Goal: Transaction & Acquisition: Purchase product/service

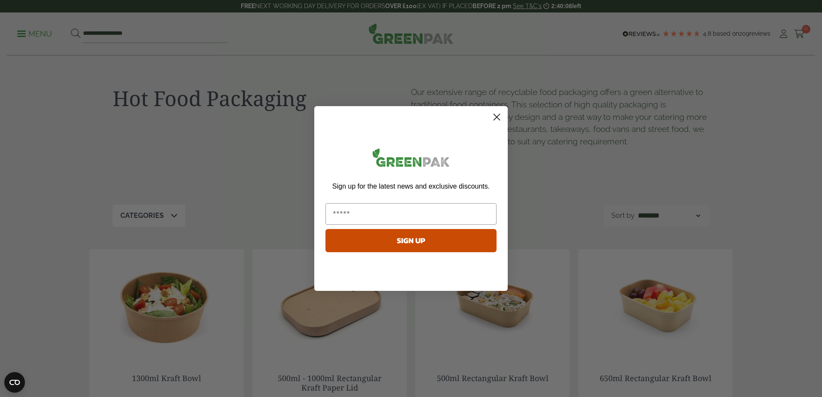
click at [496, 120] on circle "Close dialog" at bounding box center [497, 117] width 14 height 14
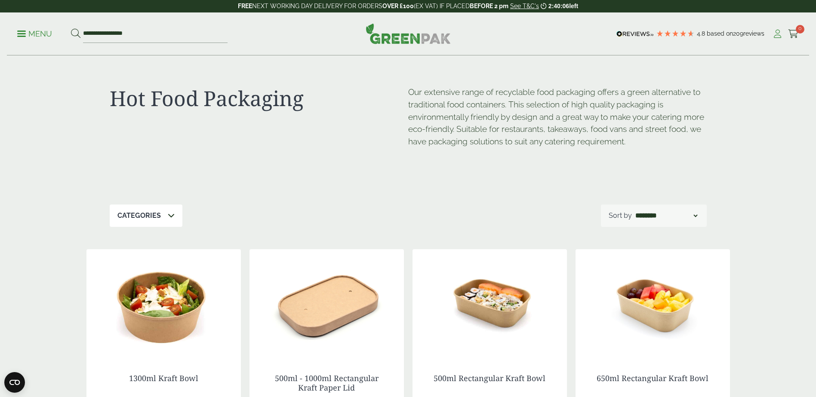
click at [782, 37] on icon at bounding box center [777, 34] width 11 height 9
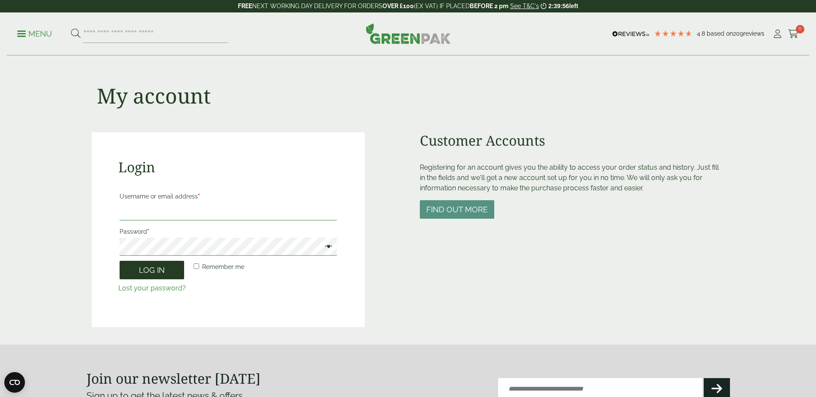
type input "**********"
click at [148, 269] on button "Log in" at bounding box center [152, 270] width 64 height 18
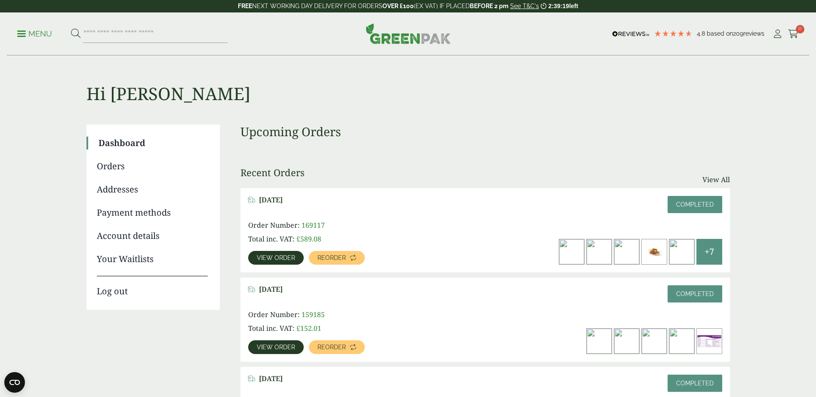
click at [289, 262] on link "View order" at bounding box center [275, 258] width 55 height 14
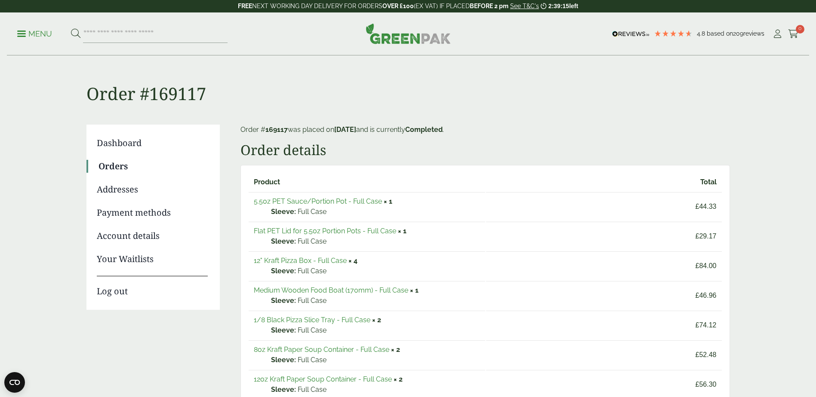
click at [310, 204] on link "5.5oz PET Sauce/Portion Pot - Full Case" at bounding box center [318, 201] width 128 height 8
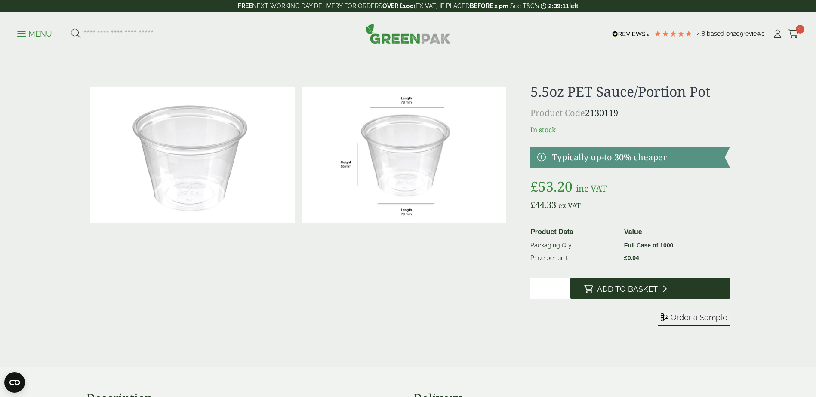
click at [607, 286] on span "Add to Basket" at bounding box center [627, 289] width 61 height 9
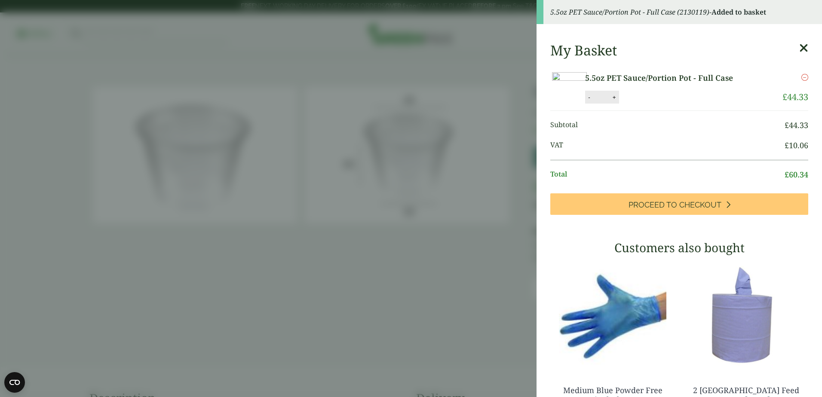
click at [652, 80] on link "5.5oz PET Sauce/Portion Pot - Full Case" at bounding box center [671, 78] width 172 height 12
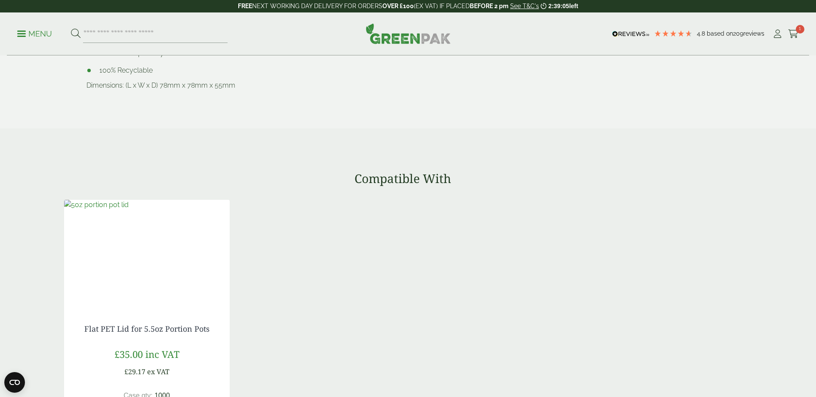
scroll to position [688, 0]
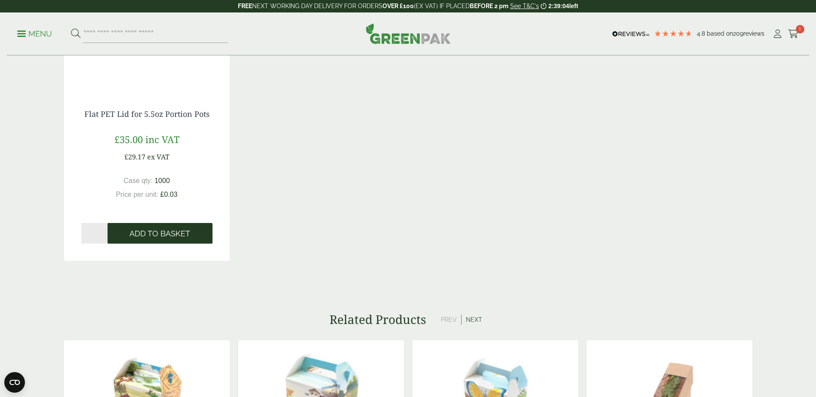
click at [143, 233] on span "Add to Basket" at bounding box center [159, 233] width 61 height 9
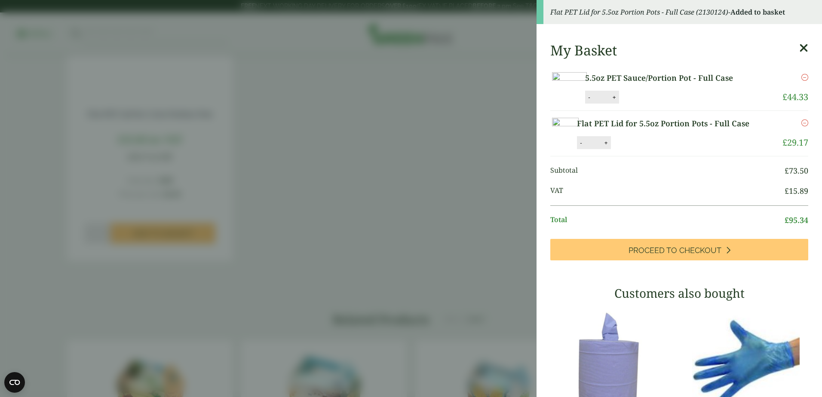
click at [360, 259] on aside "Flat PET Lid for 5.5oz Portion Pots - Full Case (2130124) - Added to basket My …" at bounding box center [411, 198] width 822 height 397
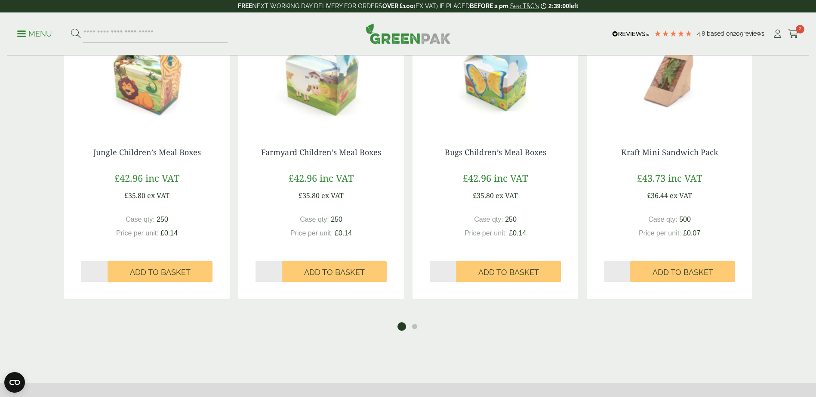
scroll to position [1161, 0]
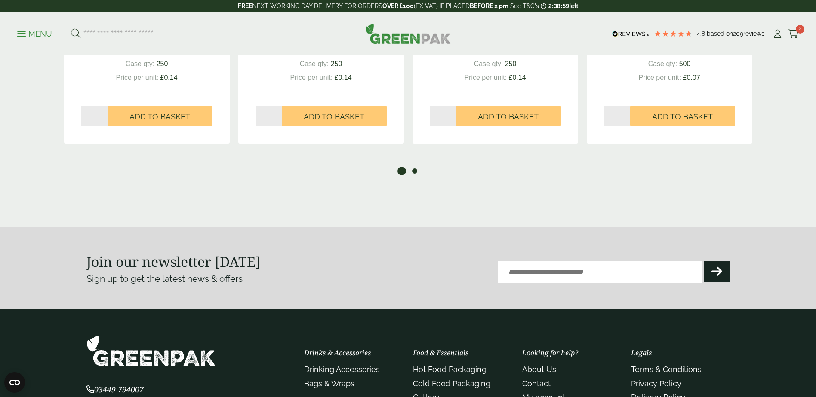
click at [416, 172] on button "2" at bounding box center [414, 171] width 9 height 9
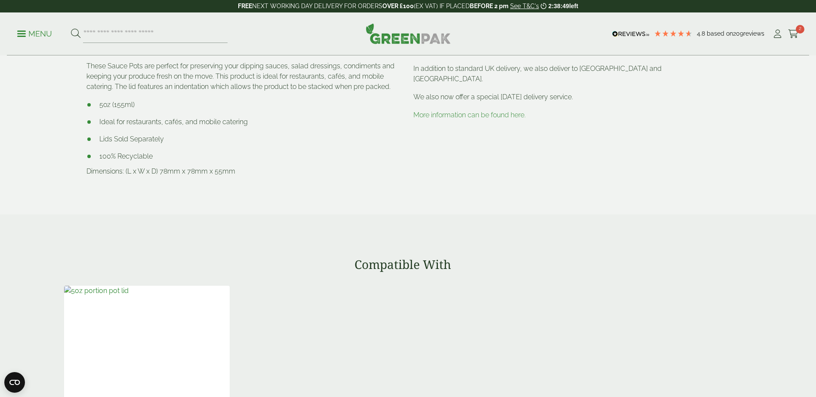
scroll to position [0, 0]
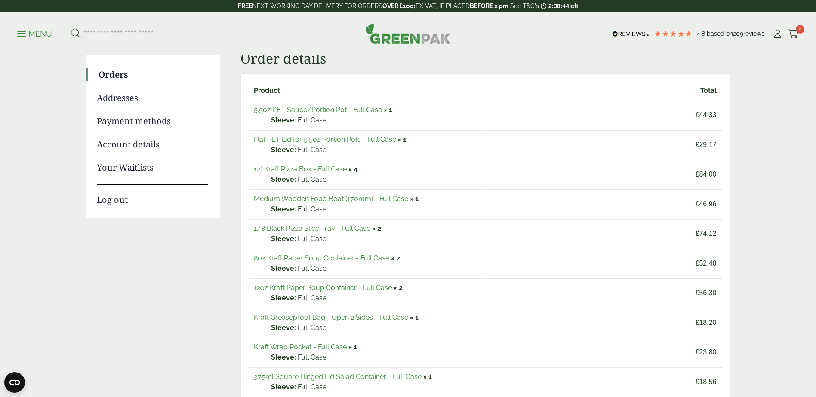
scroll to position [129, 0]
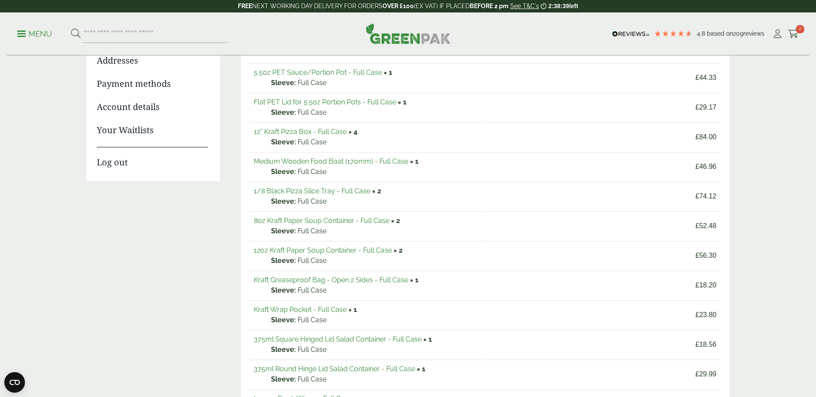
click at [293, 193] on link "1/8 Black Pizza Slice Tray - Full Case" at bounding box center [312, 191] width 117 height 8
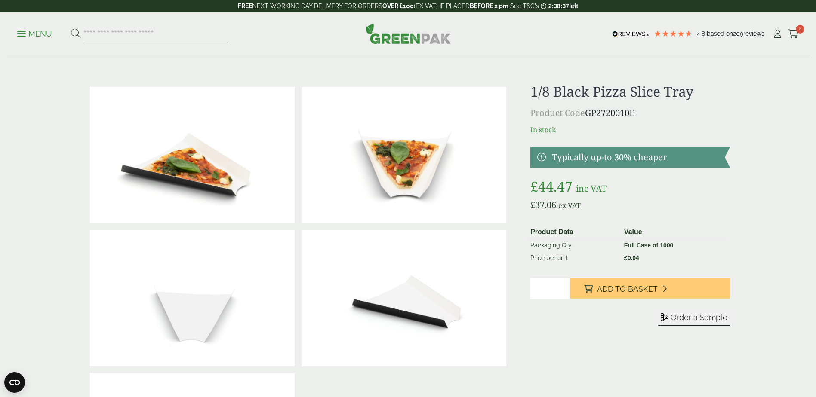
click at [556, 285] on input "*" at bounding box center [550, 288] width 40 height 21
click at [562, 287] on input "*" at bounding box center [550, 288] width 40 height 21
type input "*"
click at [562, 286] on input "*" at bounding box center [550, 288] width 40 height 21
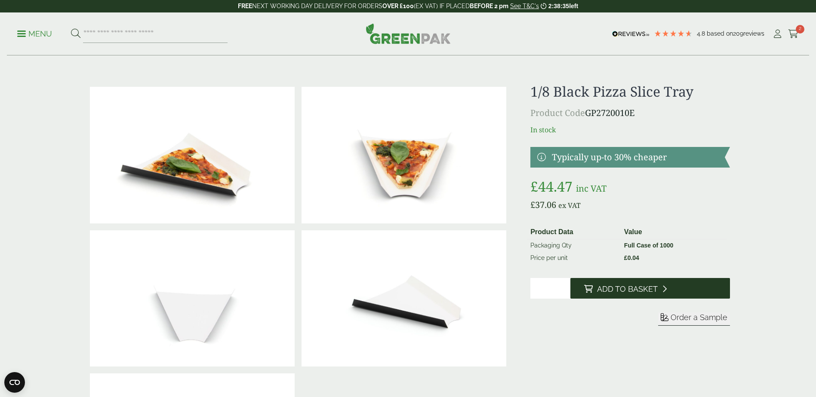
click at [601, 290] on span "Add to Basket" at bounding box center [627, 289] width 61 height 9
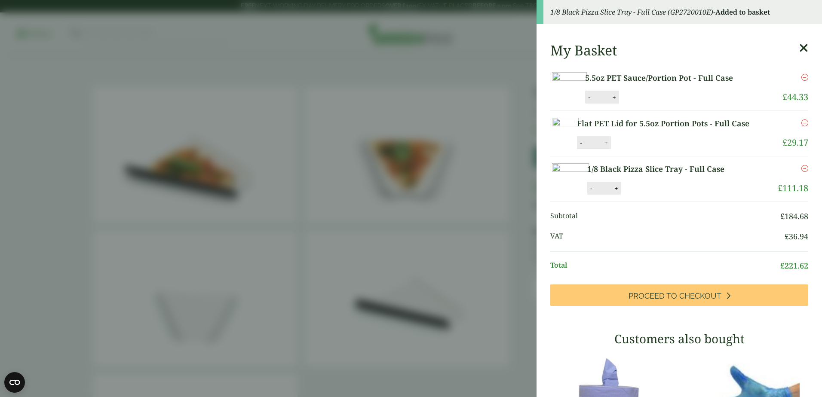
click at [290, 74] on aside "1/8 Black Pizza Slice Tray - Full Case (GP2720010E) - Added to basket My Basket…" at bounding box center [411, 198] width 822 height 397
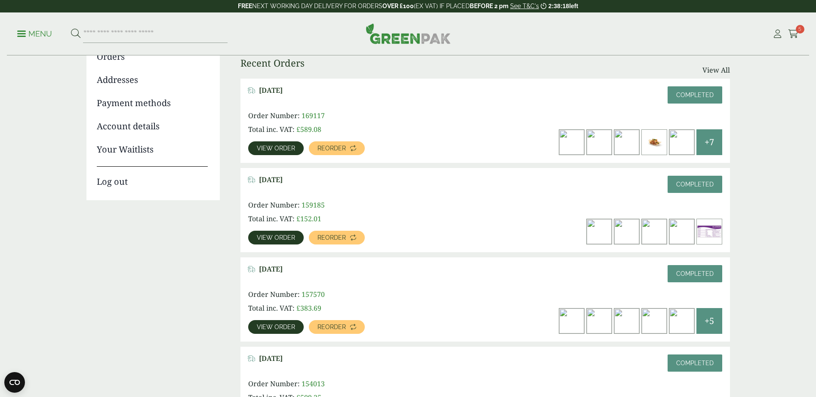
scroll to position [129, 0]
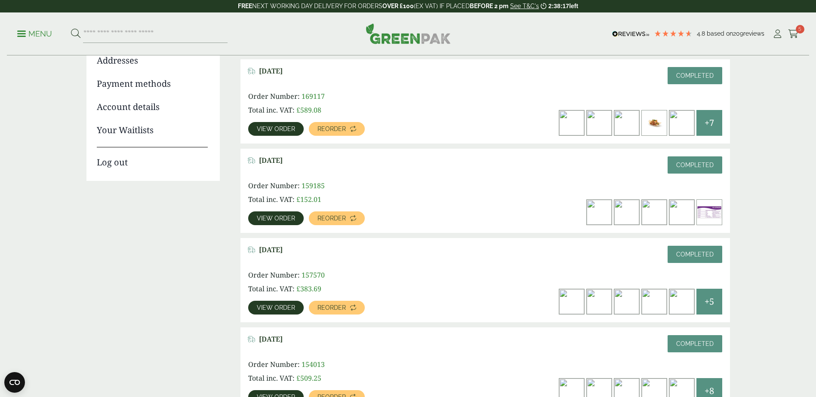
click at [275, 219] on span "View order" at bounding box center [276, 218] width 38 height 6
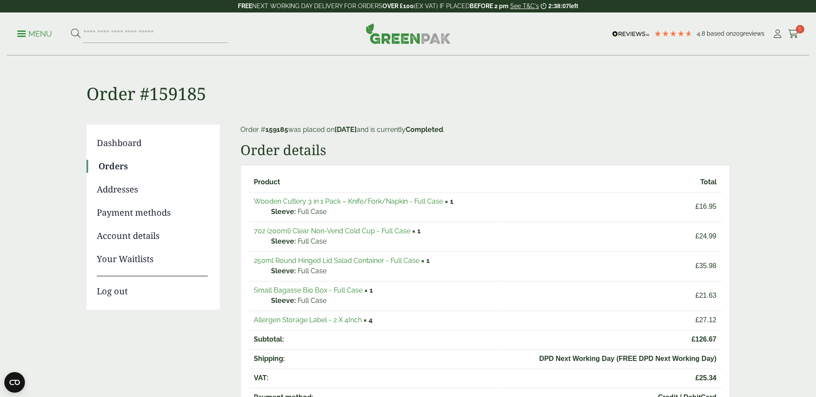
click at [28, 34] on p "Menu" at bounding box center [34, 34] width 35 height 10
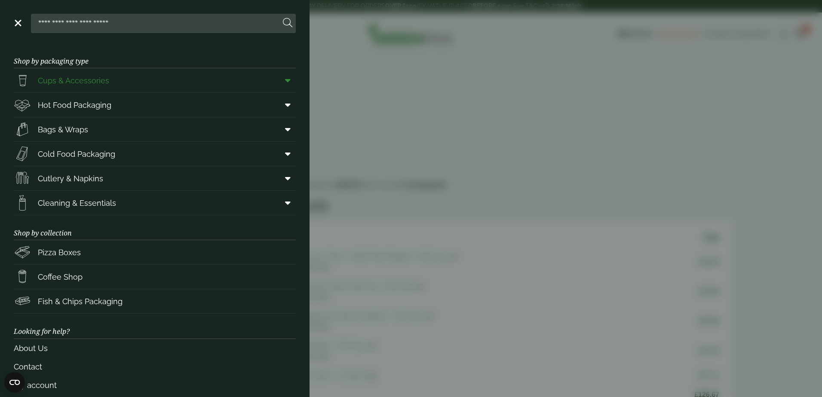
click at [90, 79] on span "Cups & Accessories" at bounding box center [73, 81] width 71 height 12
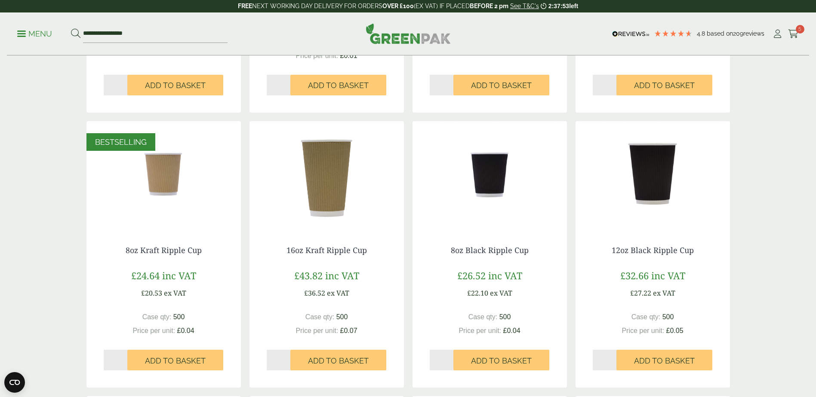
scroll to position [387, 0]
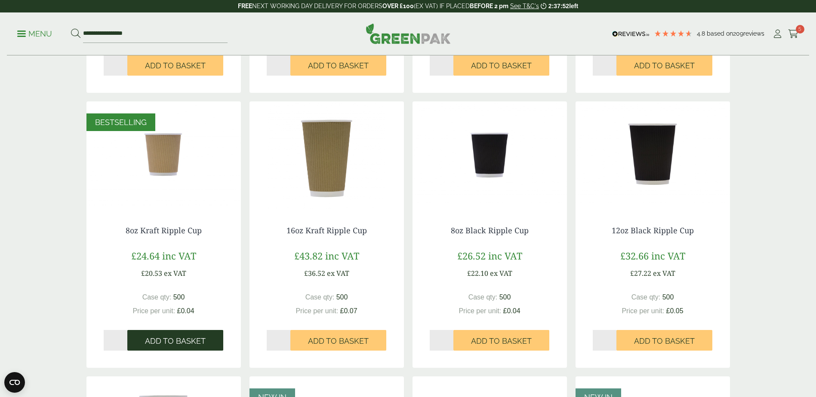
click at [158, 335] on button "Add to Basket" at bounding box center [175, 340] width 96 height 21
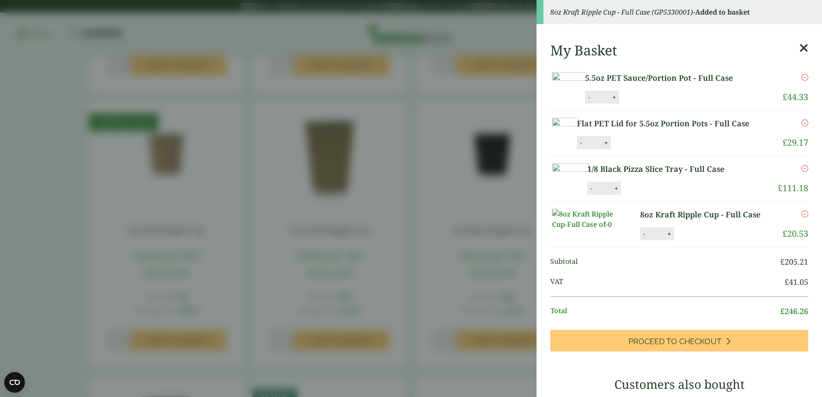
click at [801, 218] on icon "Remove this item" at bounding box center [804, 214] width 7 height 7
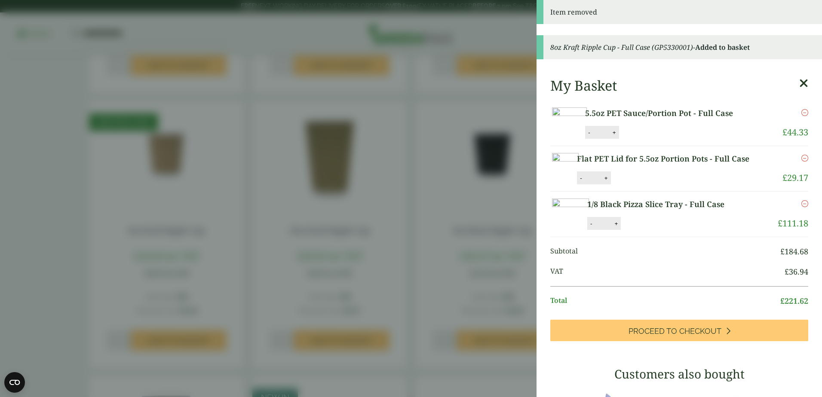
click at [438, 157] on aside "Item removed 8oz Kraft Ripple Cup - Full Case (GP5330001) - Added to basket My …" at bounding box center [411, 198] width 822 height 397
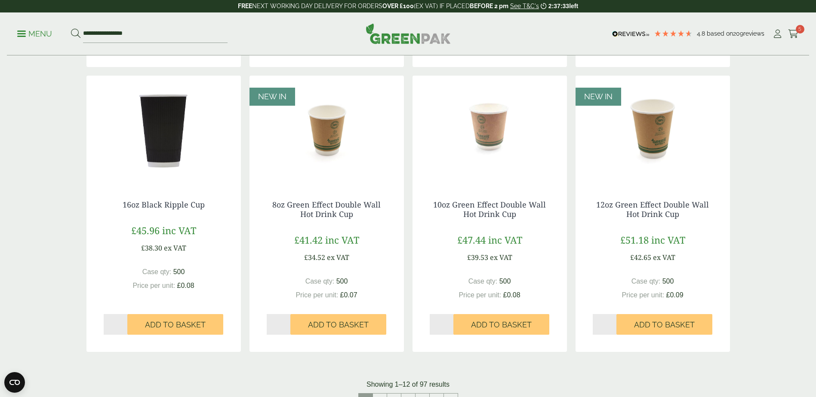
scroll to position [731, 0]
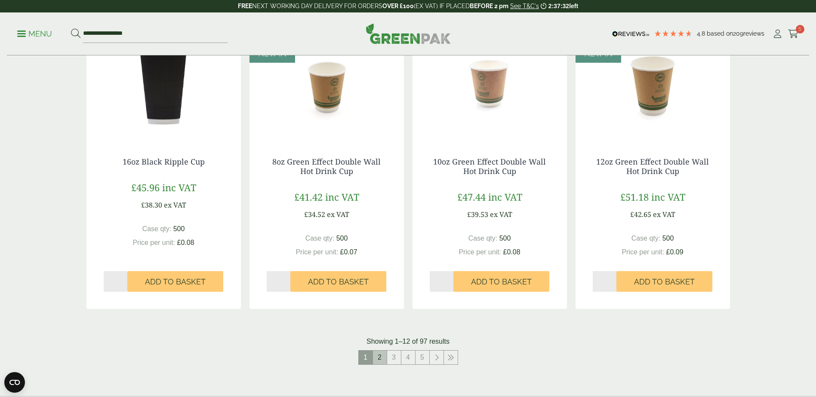
click at [385, 357] on link "2" at bounding box center [380, 358] width 14 height 14
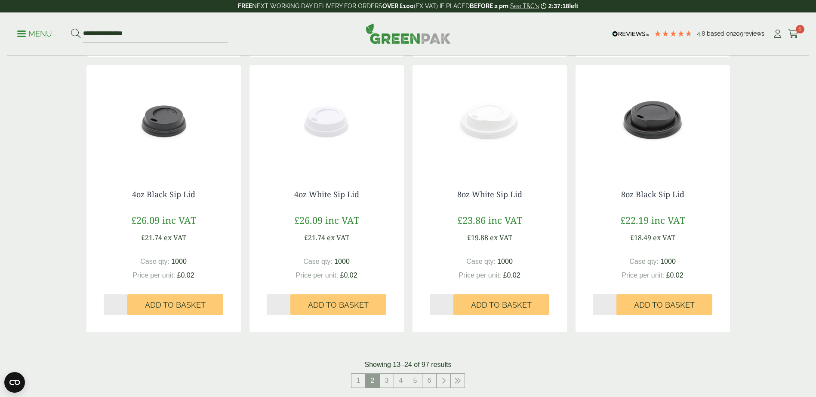
scroll to position [817, 0]
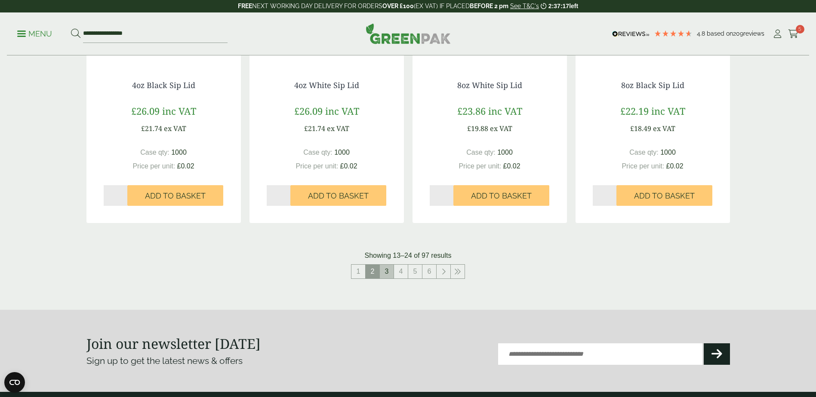
click at [384, 273] on link "3" at bounding box center [387, 272] width 14 height 14
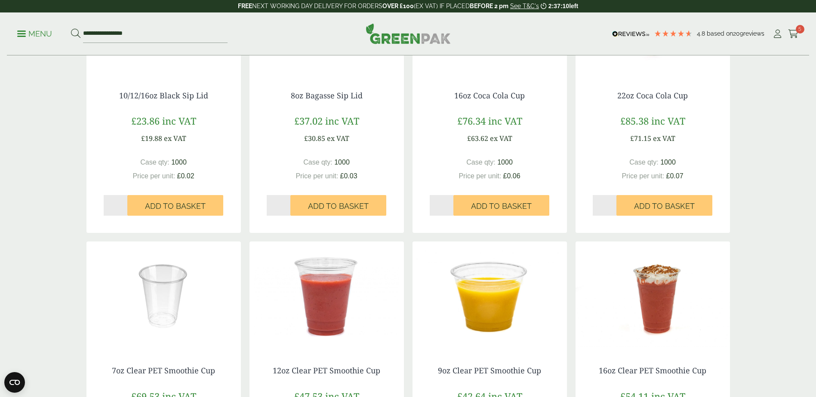
scroll to position [731, 0]
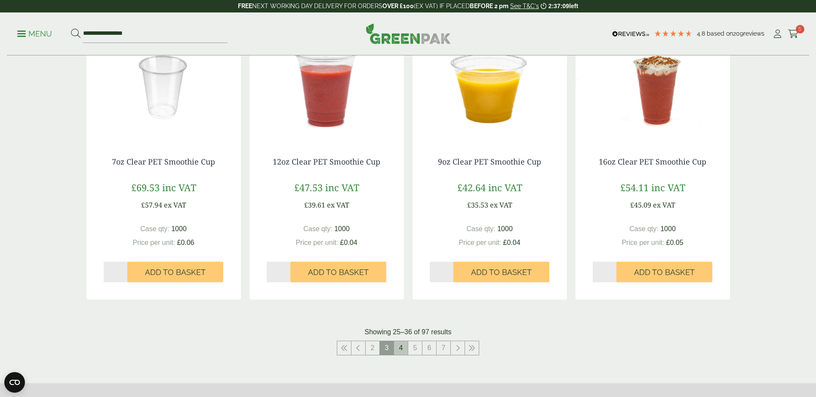
click at [398, 342] on link "4" at bounding box center [401, 348] width 14 height 14
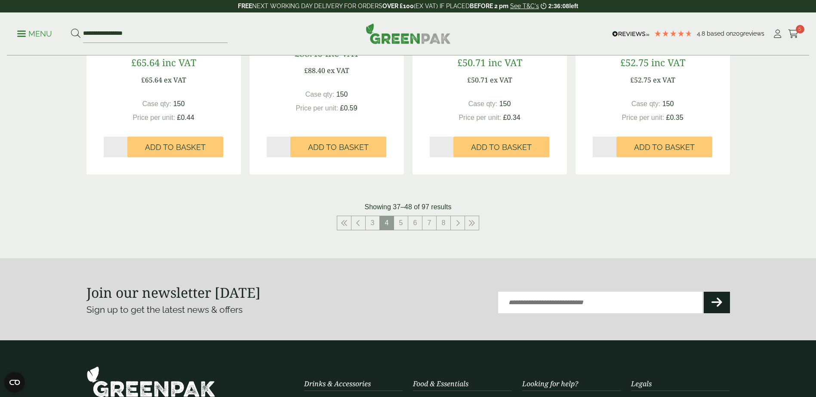
scroll to position [989, 0]
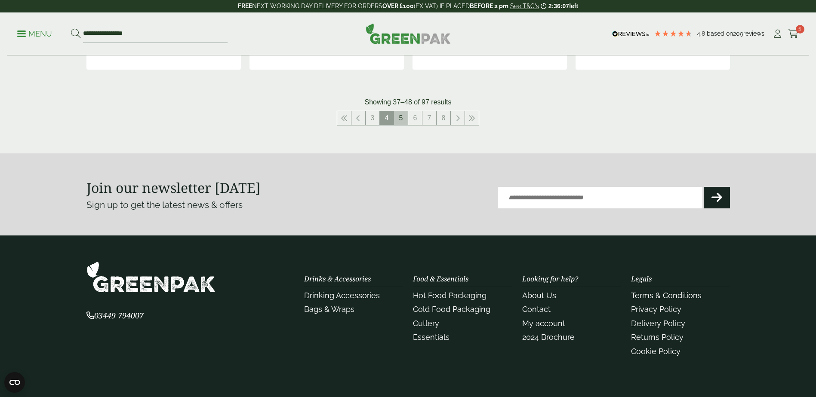
click at [405, 118] on link "5" at bounding box center [401, 118] width 14 height 14
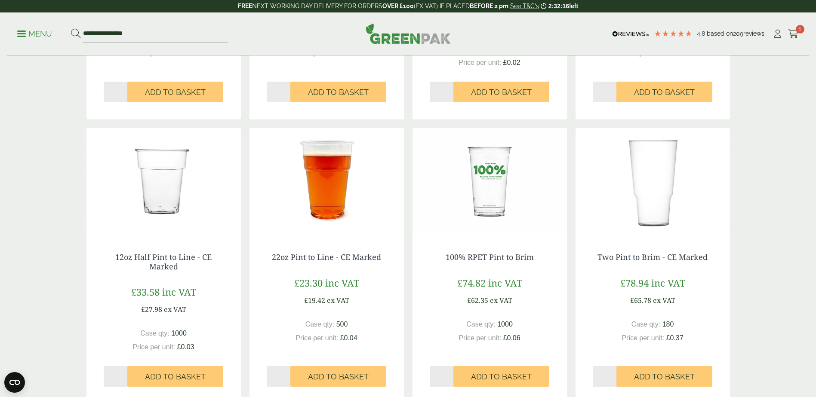
scroll to position [860, 0]
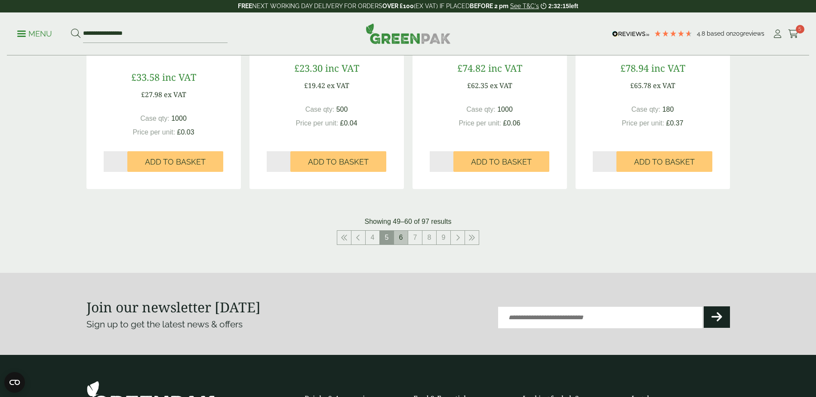
click at [400, 233] on link "6" at bounding box center [401, 238] width 14 height 14
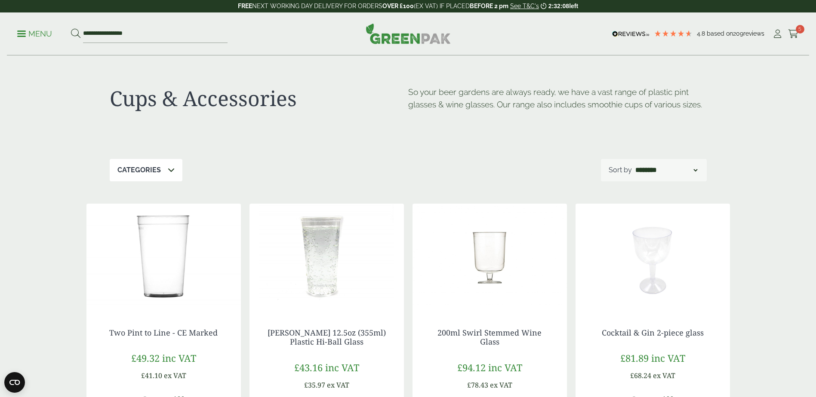
click at [35, 32] on p "Menu" at bounding box center [34, 34] width 35 height 10
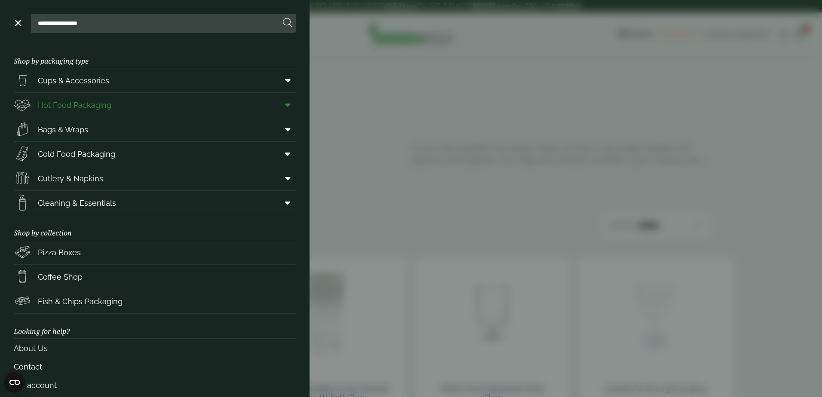
click at [89, 109] on span "Hot Food Packaging" at bounding box center [75, 105] width 74 height 12
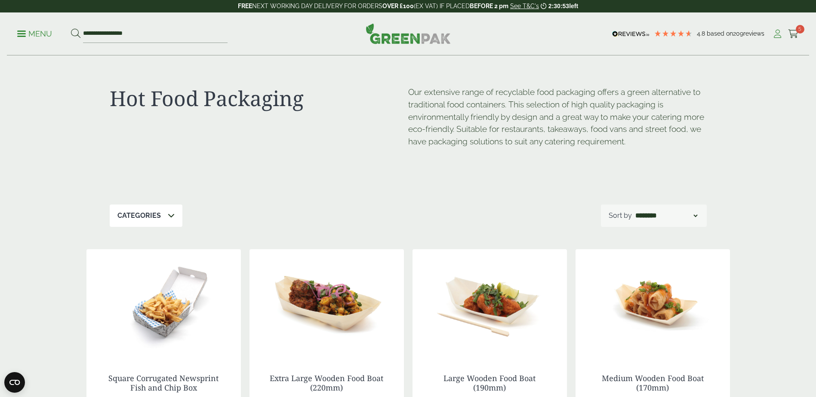
click at [777, 36] on icon at bounding box center [777, 34] width 11 height 9
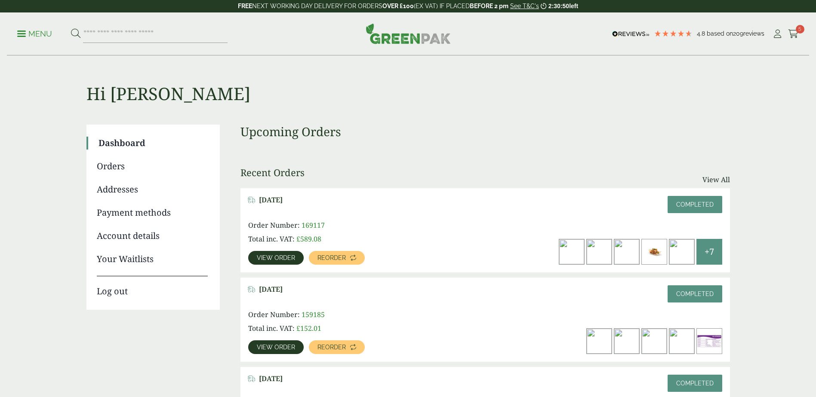
scroll to position [172, 0]
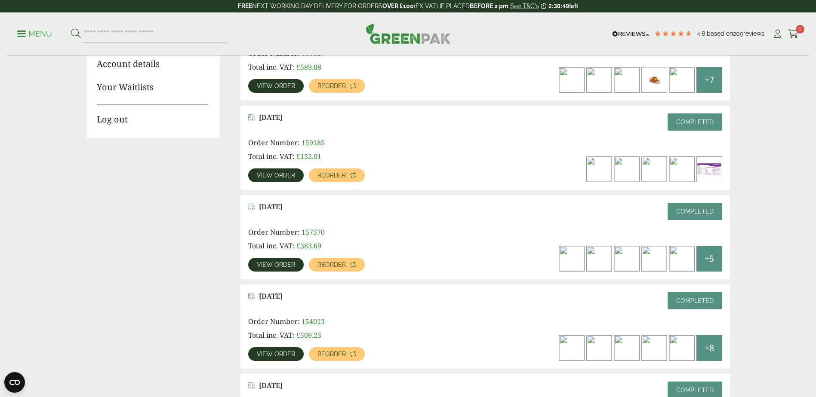
click at [283, 259] on link "View order" at bounding box center [275, 265] width 55 height 14
click at [273, 87] on span "View order" at bounding box center [276, 86] width 38 height 6
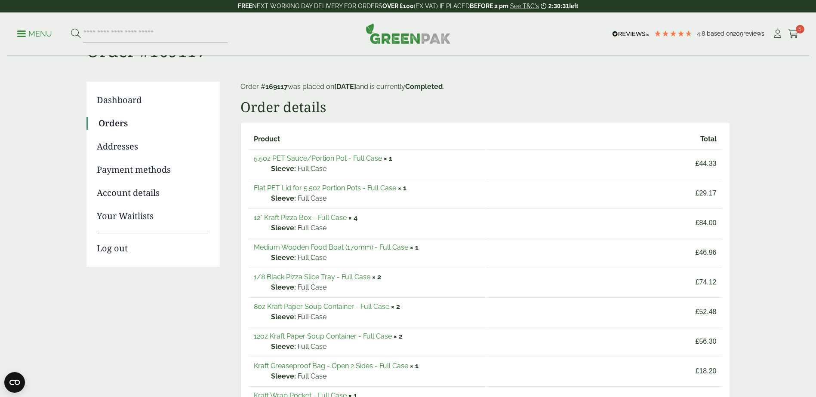
scroll to position [86, 0]
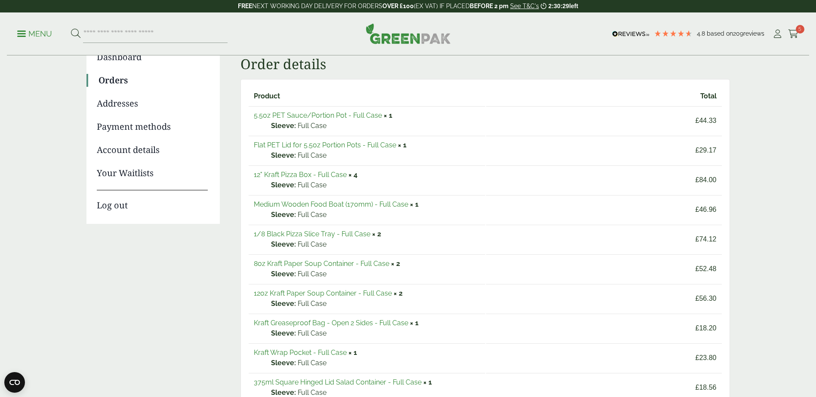
click at [336, 295] on link "12oz Kraft Paper Soup Container - Full Case" at bounding box center [323, 293] width 138 height 8
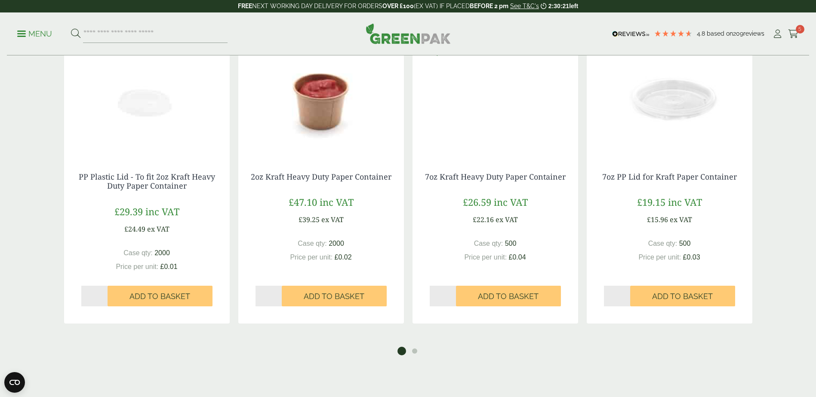
scroll to position [1290, 0]
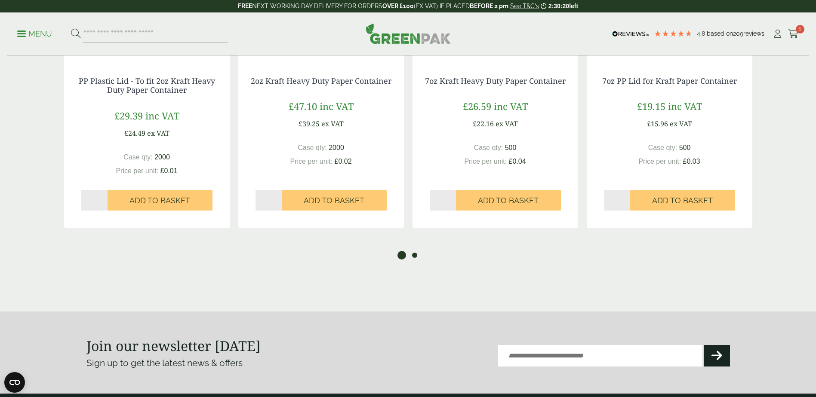
click at [413, 256] on button "2" at bounding box center [414, 255] width 9 height 9
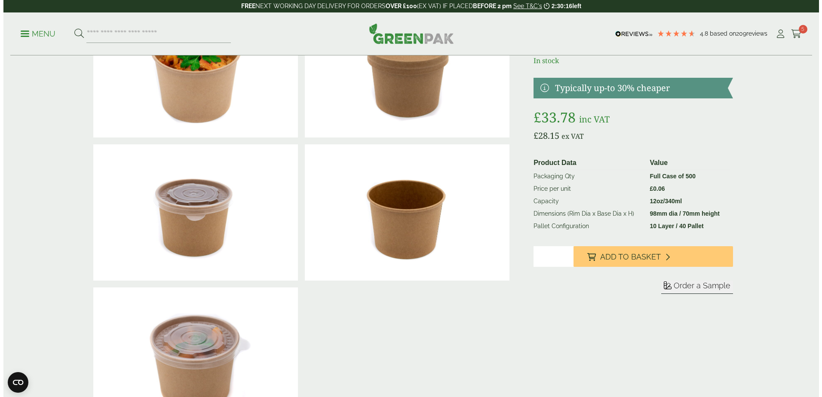
scroll to position [0, 0]
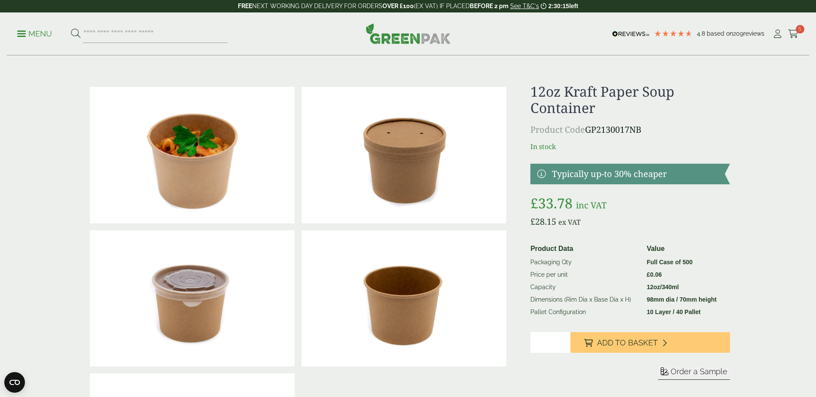
click at [548, 342] on input "*" at bounding box center [550, 342] width 40 height 21
click at [563, 341] on input "*" at bounding box center [550, 342] width 40 height 21
type input "*"
click at [563, 341] on input "*" at bounding box center [550, 342] width 40 height 21
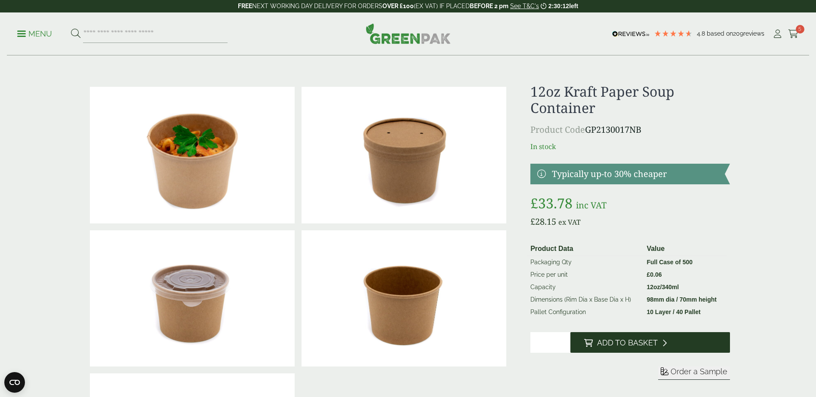
click at [603, 347] on span "Add to Basket" at bounding box center [627, 342] width 61 height 9
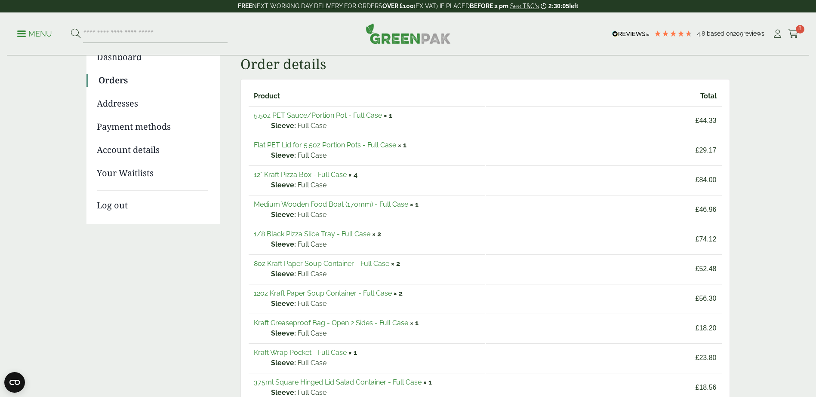
click at [280, 263] on link "8oz Kraft Paper Soup Container - Full Case" at bounding box center [321, 264] width 135 height 8
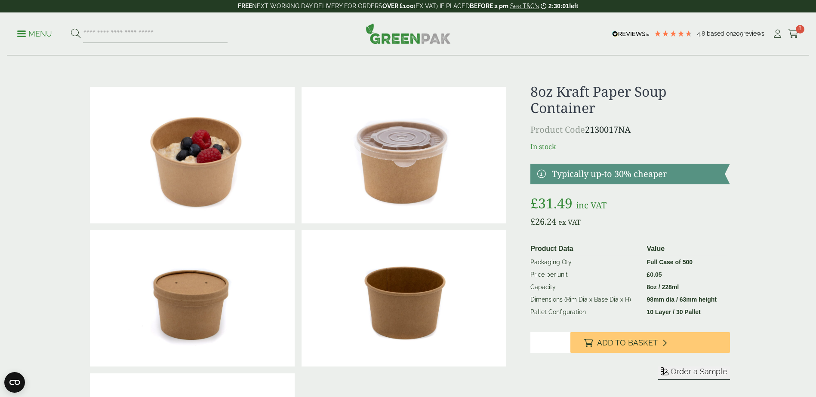
click at [562, 340] on input "*" at bounding box center [550, 342] width 40 height 21
type input "*"
click at [562, 340] on input "*" at bounding box center [550, 342] width 40 height 21
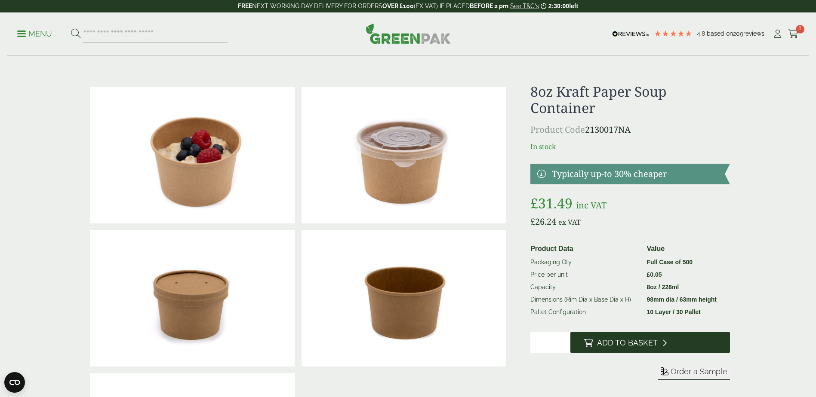
click at [591, 344] on icon at bounding box center [588, 343] width 9 height 8
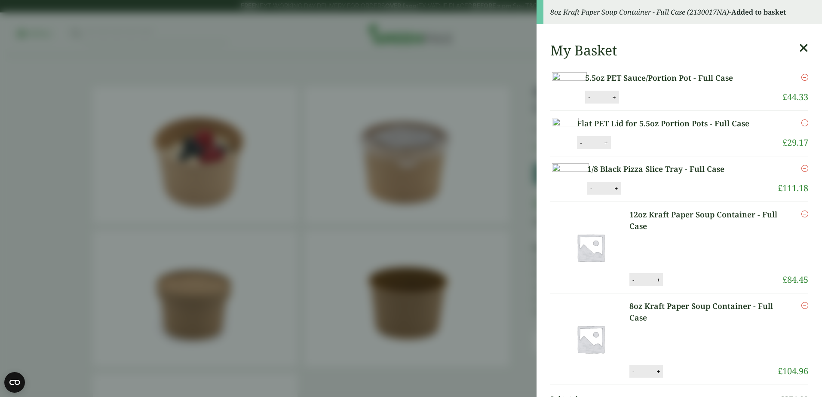
click at [443, 66] on aside "8oz Kraft Paper Soup Container - Full Case (2130017NA) - Added to basket My Bas…" at bounding box center [411, 198] width 822 height 397
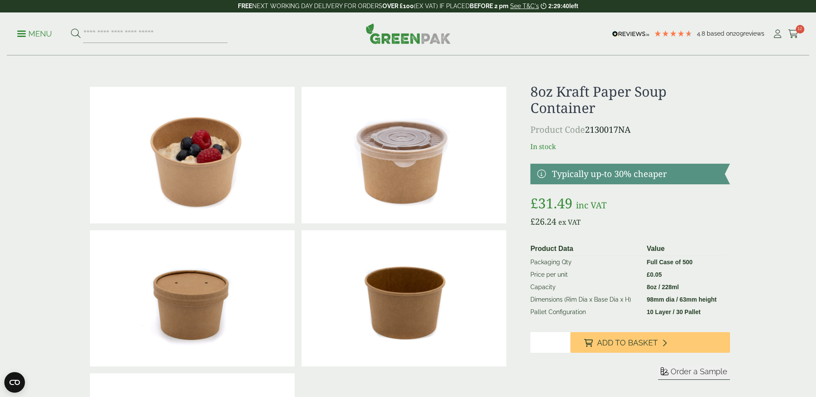
click at [39, 30] on p "Menu" at bounding box center [34, 34] width 35 height 10
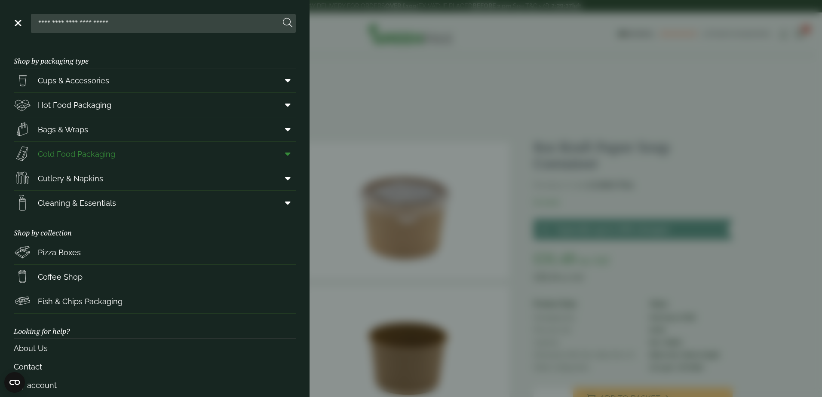
click at [67, 157] on span "Cold Food Packaging" at bounding box center [76, 154] width 77 height 12
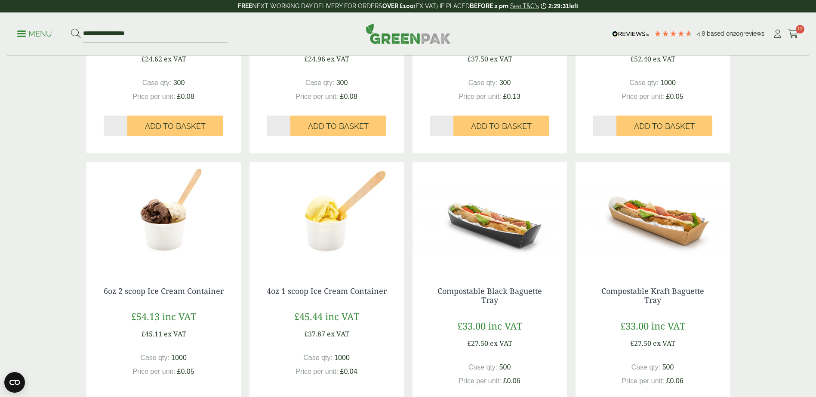
scroll to position [774, 0]
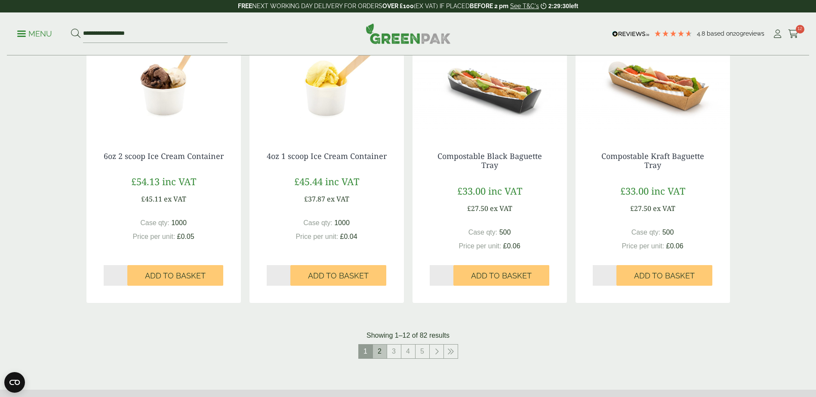
click at [373, 346] on link "2" at bounding box center [380, 352] width 14 height 14
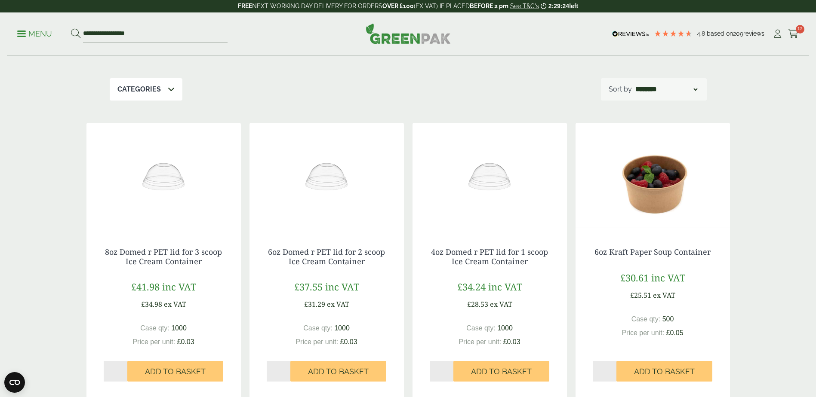
scroll to position [129, 0]
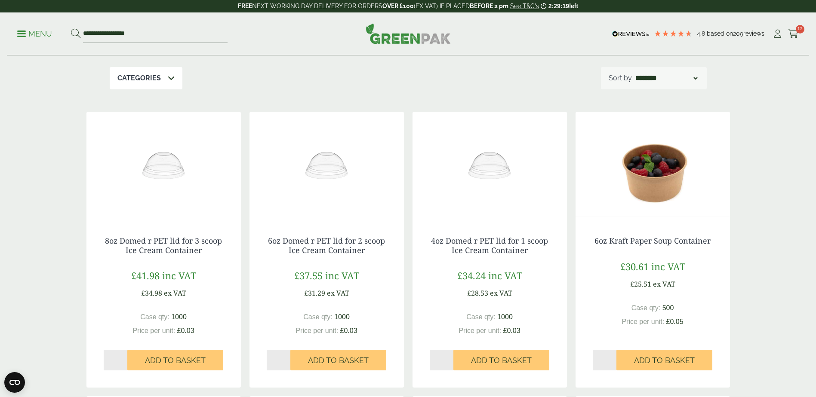
click at [613, 356] on input "*" at bounding box center [604, 360] width 24 height 21
type input "*"
click at [614, 357] on input "*" at bounding box center [604, 360] width 24 height 21
click at [650, 358] on span "Add to Basket" at bounding box center [664, 360] width 61 height 9
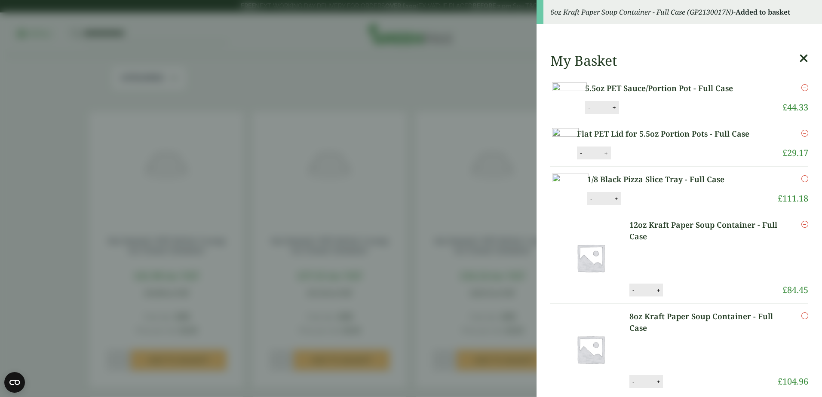
click at [421, 297] on aside "6oz Kraft Paper Soup Container - Full Case (GP2130017N) - Added to basket My Ba…" at bounding box center [411, 198] width 822 height 397
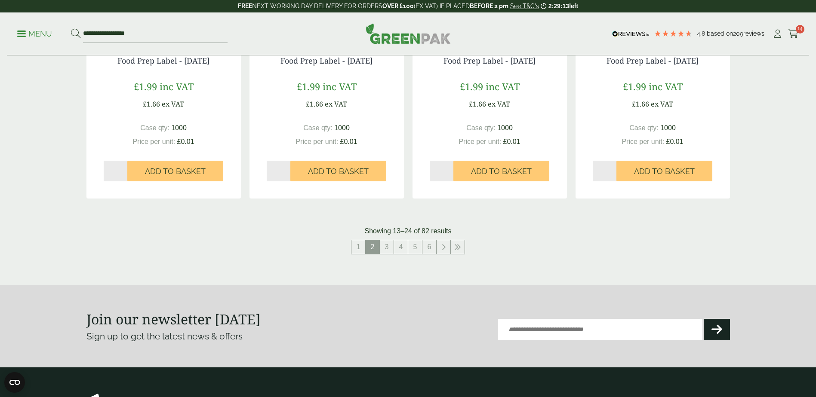
scroll to position [903, 0]
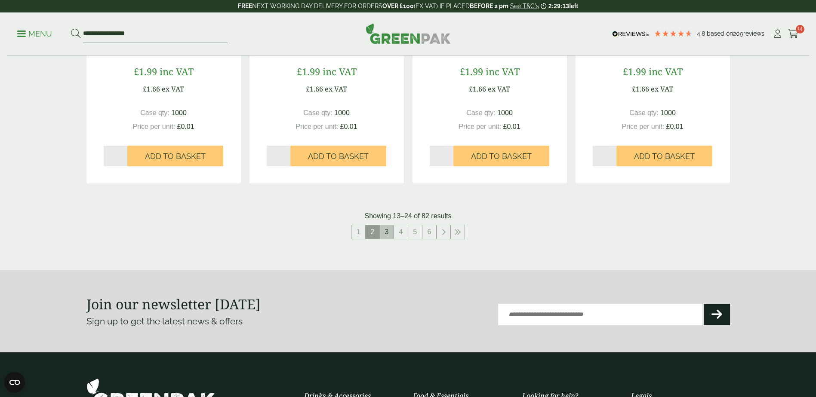
click at [385, 234] on link "3" at bounding box center [387, 232] width 14 height 14
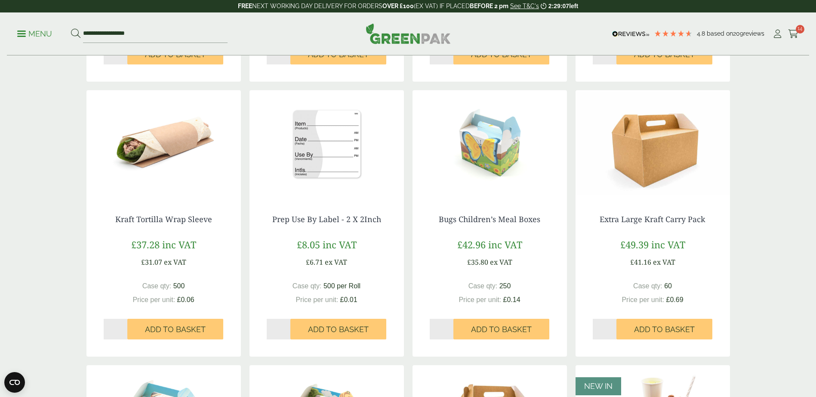
scroll to position [430, 0]
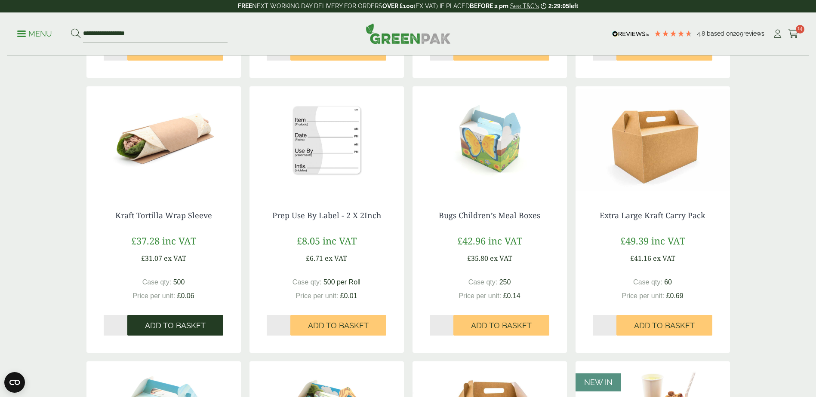
click at [171, 325] on span "Add to Basket" at bounding box center [175, 325] width 61 height 9
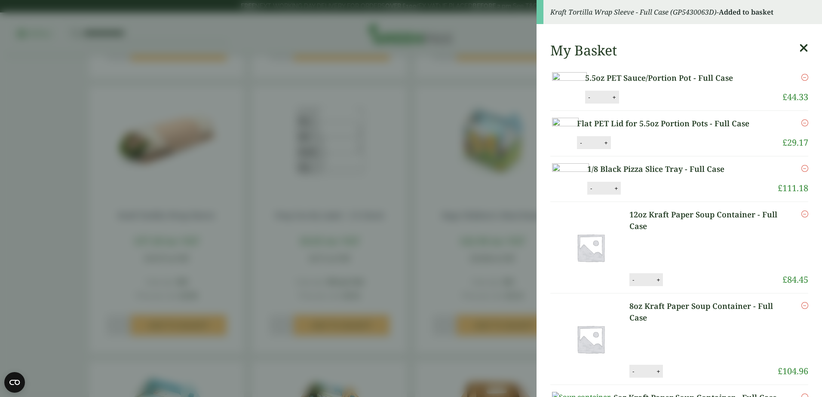
click at [359, 221] on aside "Kraft Tortilla Wrap Sleeve - Full Case (GP5430063D) - Added to basket My Basket…" at bounding box center [411, 198] width 822 height 397
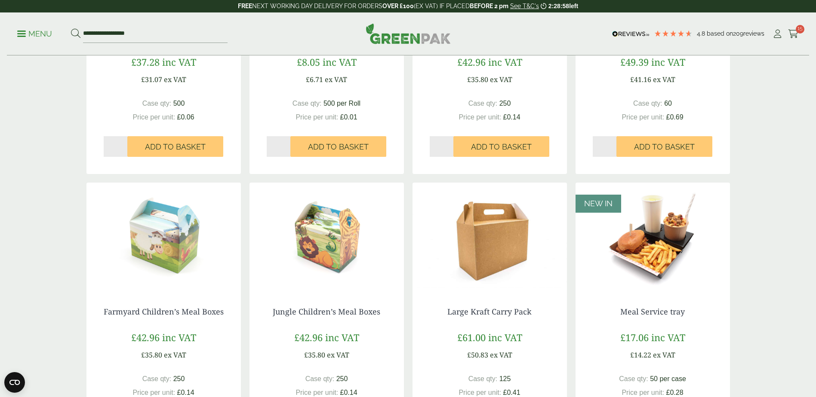
scroll to position [903, 0]
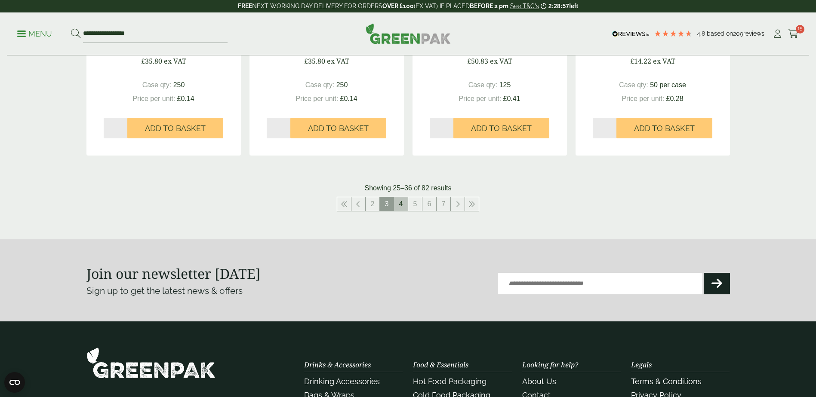
click at [400, 207] on link "4" at bounding box center [401, 204] width 14 height 14
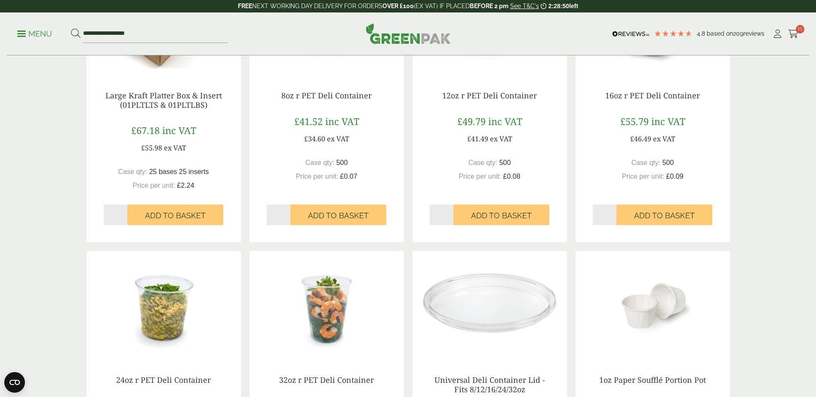
scroll to position [774, 0]
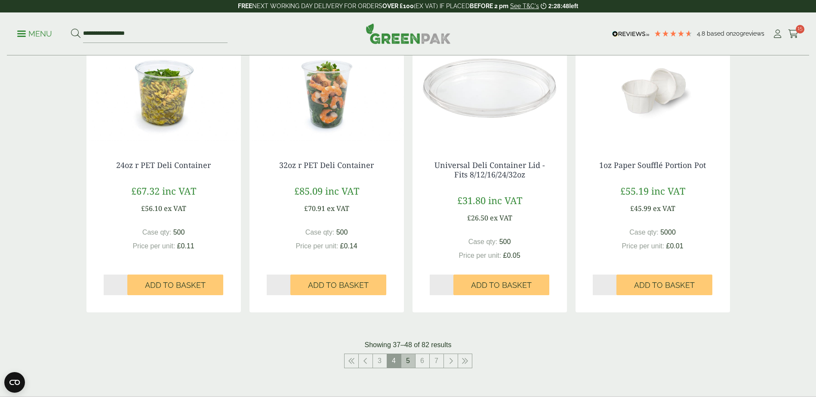
click at [411, 359] on link "5" at bounding box center [408, 361] width 14 height 14
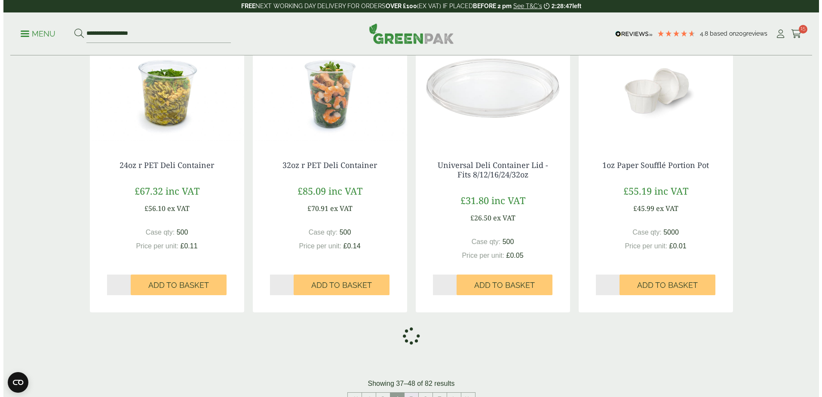
scroll to position [430, 0]
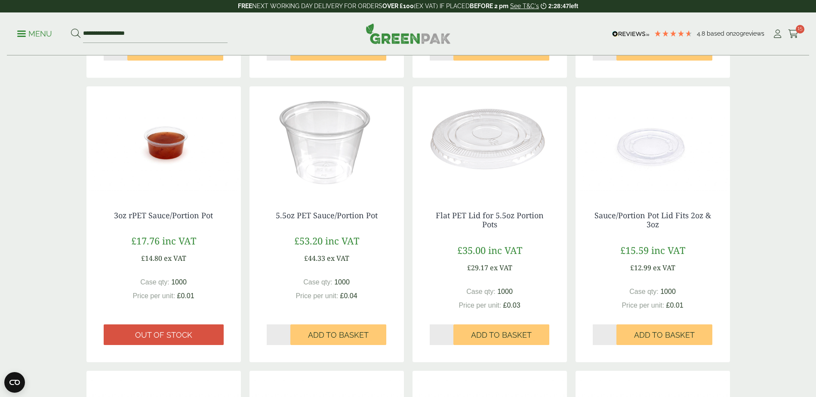
click at [43, 35] on p "Menu" at bounding box center [34, 34] width 35 height 10
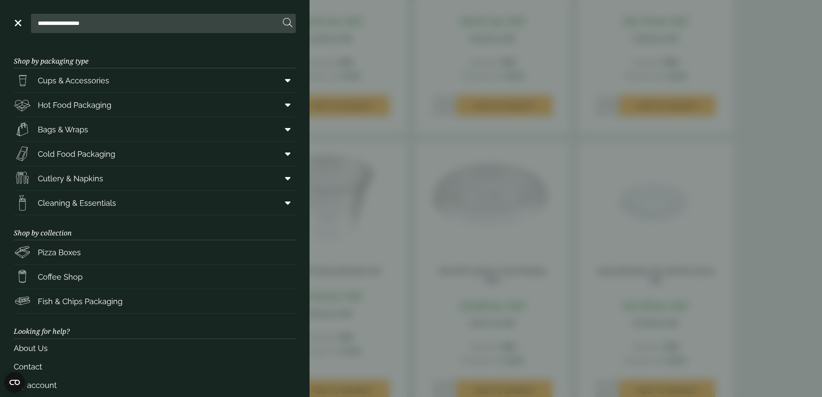
click at [65, 31] on input "**********" at bounding box center [157, 23] width 246 height 18
type input "*****"
click at [283, 18] on button at bounding box center [287, 23] width 9 height 11
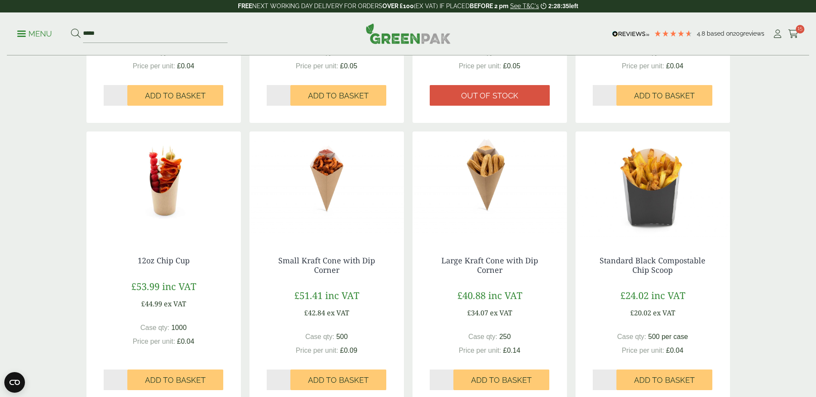
scroll to position [688, 0]
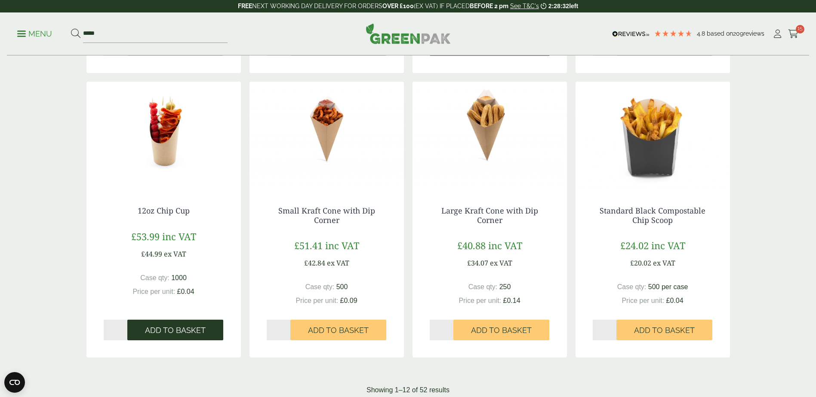
click at [176, 339] on button "Add to Basket" at bounding box center [175, 330] width 96 height 21
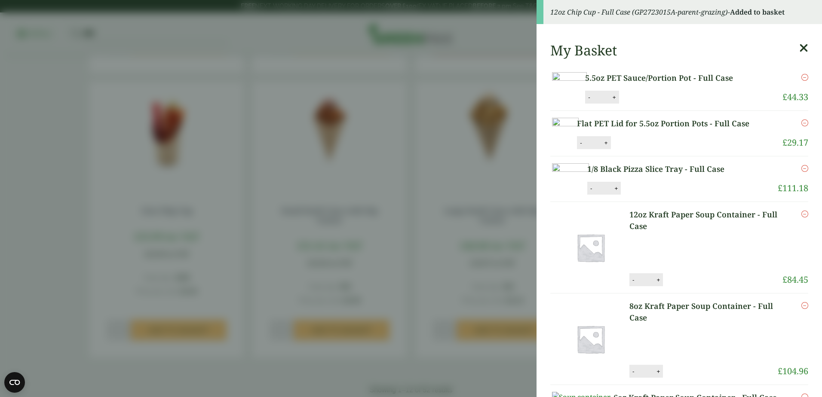
click at [470, 277] on aside "12oz Chip Cup - Full Case (GP2723015A-parent-grazing) - Added to basket My Bask…" at bounding box center [411, 198] width 822 height 397
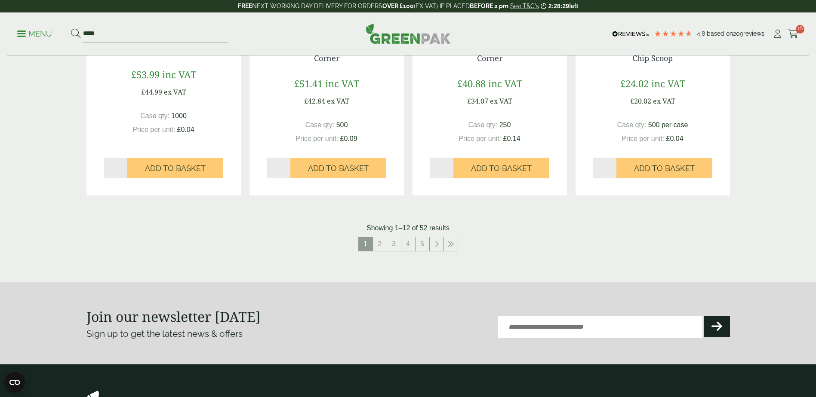
scroll to position [860, 0]
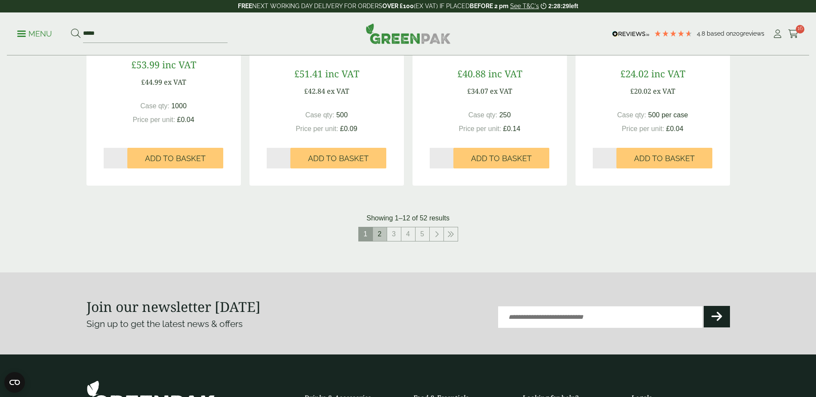
click at [379, 234] on link "2" at bounding box center [380, 234] width 14 height 14
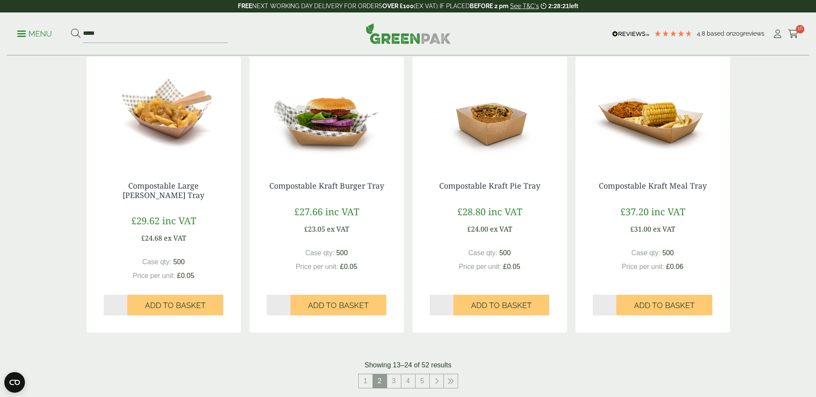
scroll to position [774, 0]
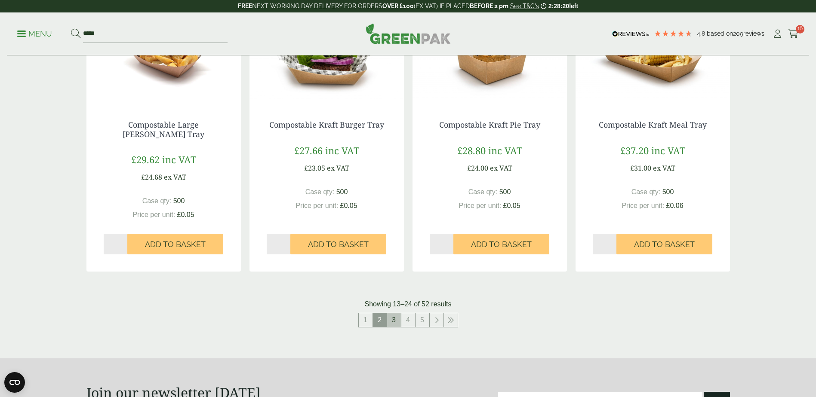
click at [393, 324] on link "3" at bounding box center [394, 320] width 14 height 14
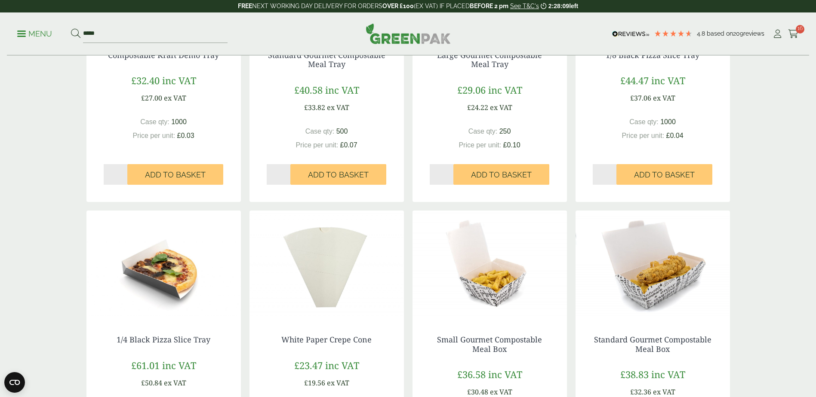
scroll to position [731, 0]
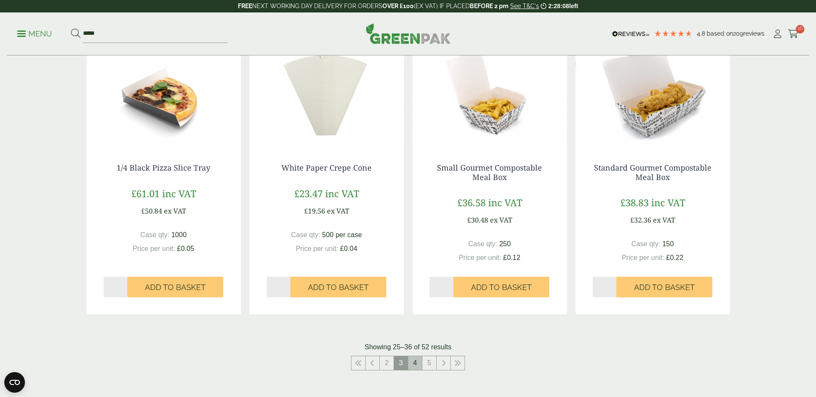
click at [409, 359] on link "4" at bounding box center [415, 363] width 14 height 14
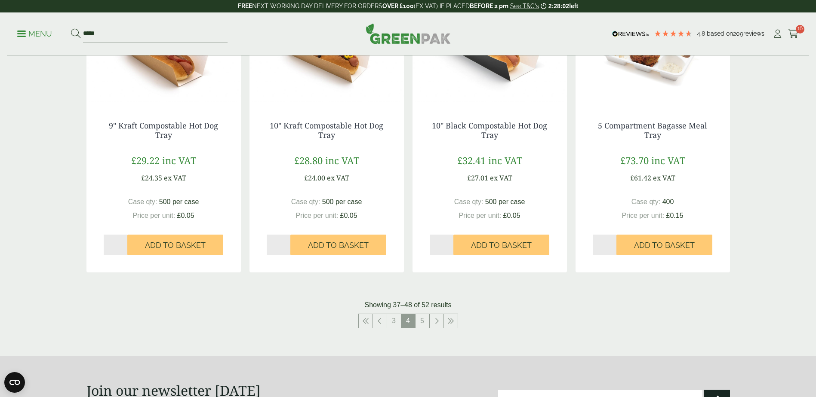
scroll to position [860, 0]
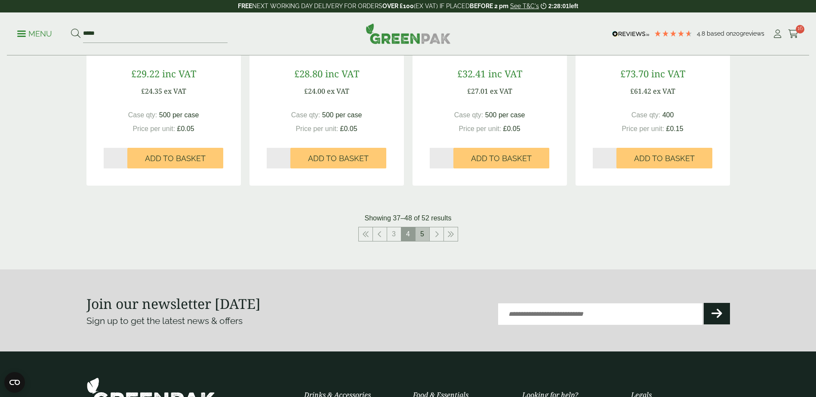
click at [419, 233] on link "5" at bounding box center [422, 234] width 14 height 14
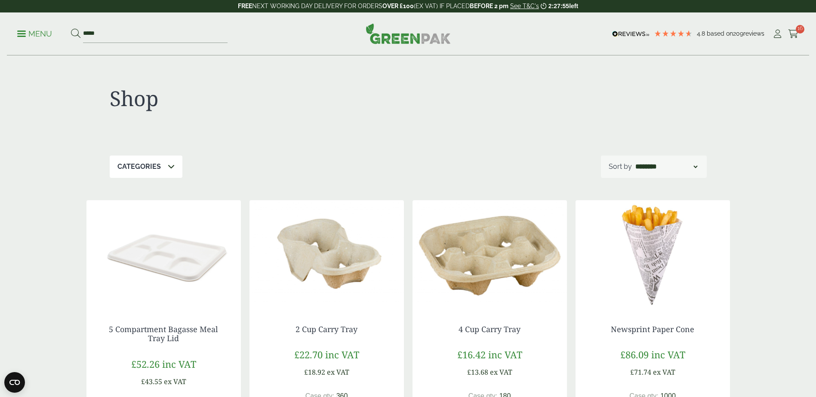
click at [44, 34] on p "Menu" at bounding box center [34, 34] width 35 height 10
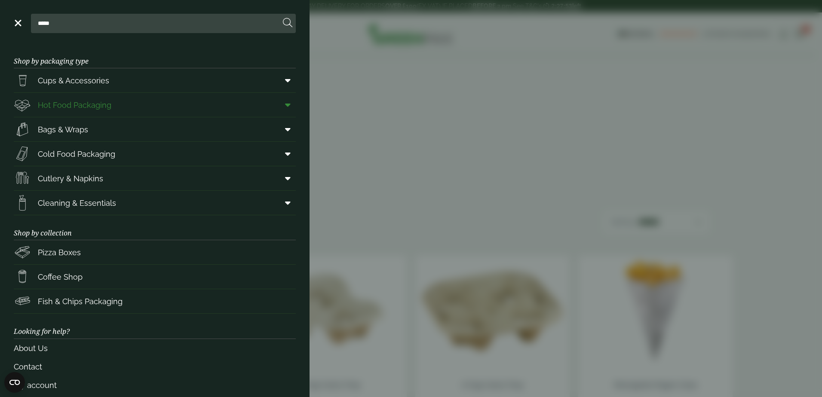
click at [60, 101] on span "Hot Food Packaging" at bounding box center [75, 105] width 74 height 12
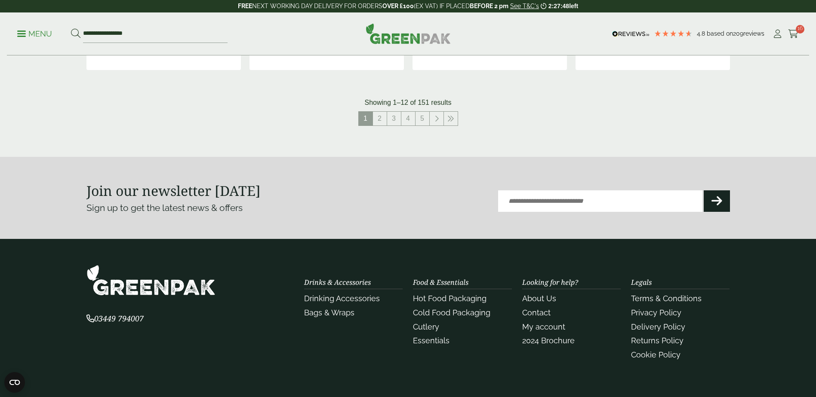
scroll to position [1097, 0]
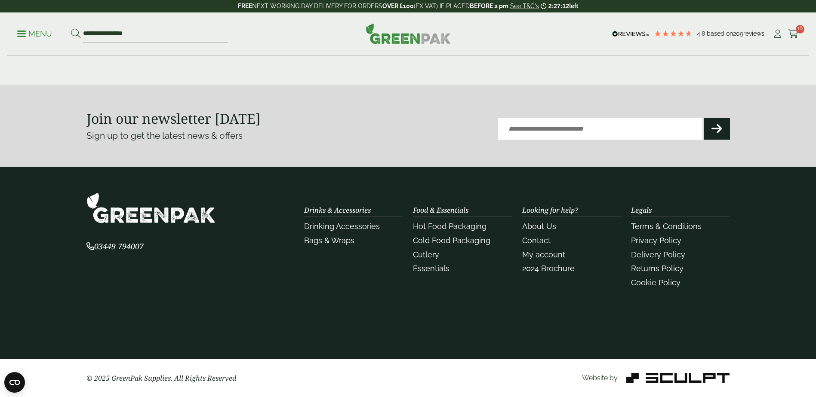
click at [317, 167] on section "03449 794007 Drinks & Accessories Drinking Accessories" at bounding box center [408, 263] width 816 height 193
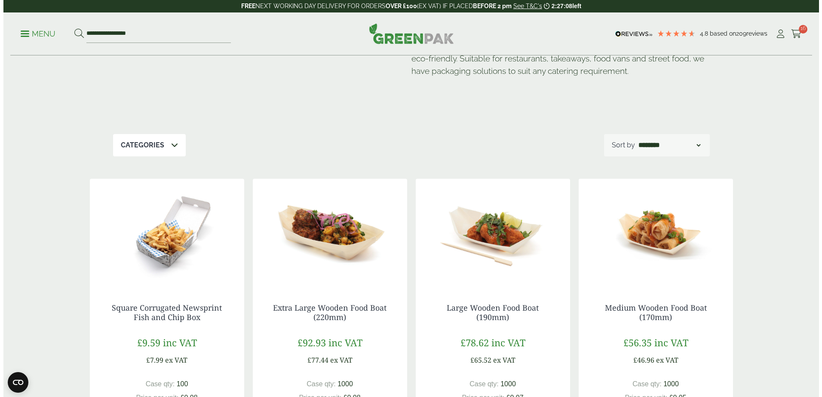
scroll to position [0, 0]
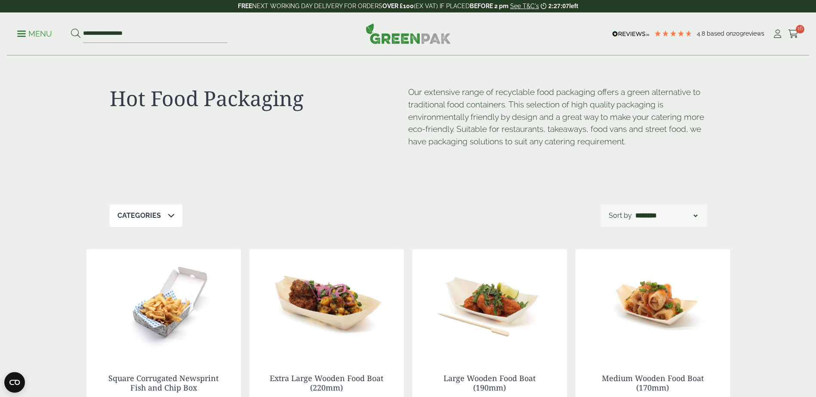
click at [32, 36] on p "Menu" at bounding box center [34, 34] width 35 height 10
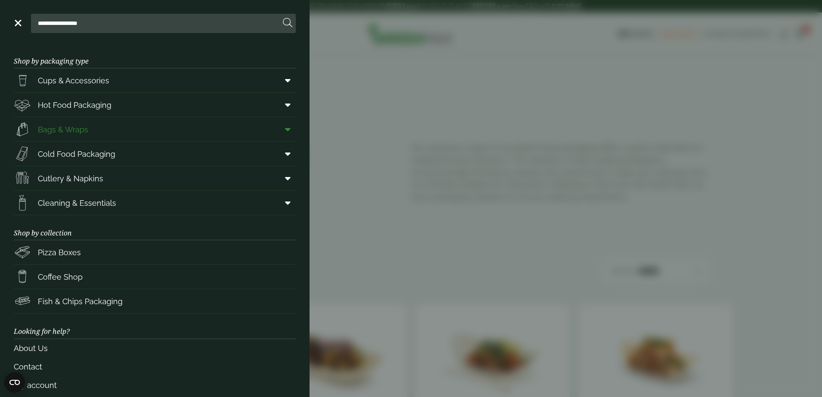
click at [121, 132] on link "Bags & Wraps" at bounding box center [155, 129] width 282 height 24
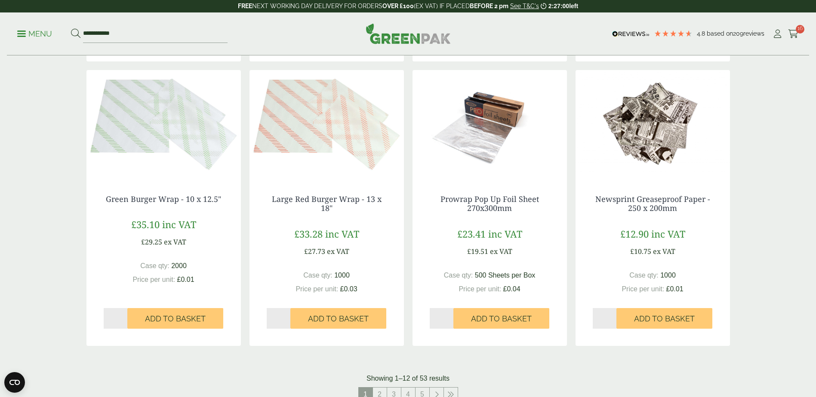
scroll to position [860, 0]
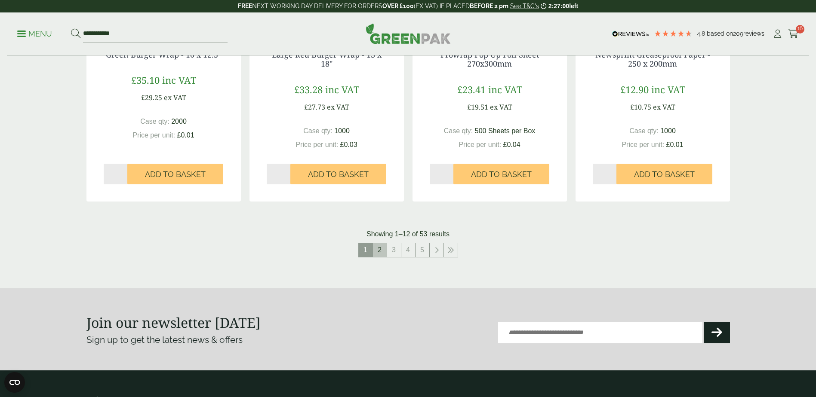
click at [380, 252] on link "2" at bounding box center [380, 250] width 14 height 14
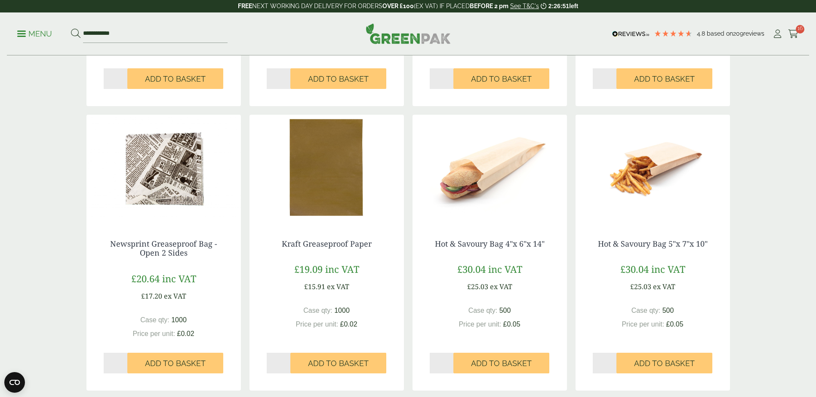
scroll to position [774, 0]
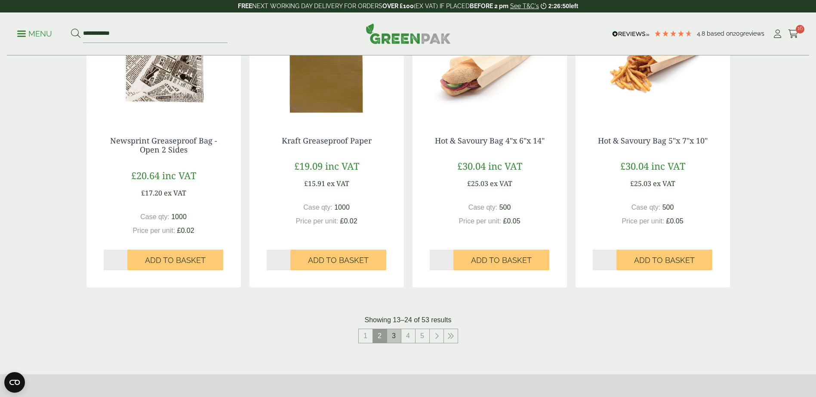
click at [398, 335] on link "3" at bounding box center [394, 336] width 14 height 14
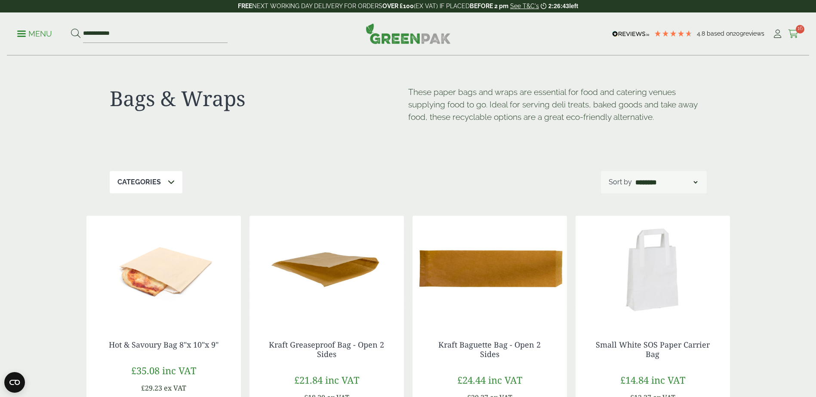
click at [792, 34] on icon at bounding box center [793, 34] width 11 height 9
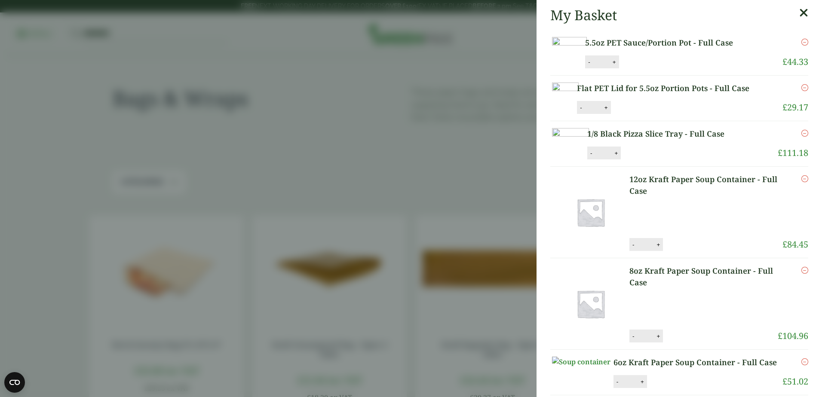
click at [595, 157] on button "-" at bounding box center [591, 153] width 7 height 7
type input "*"
click at [666, 160] on button "Update" at bounding box center [644, 153] width 43 height 13
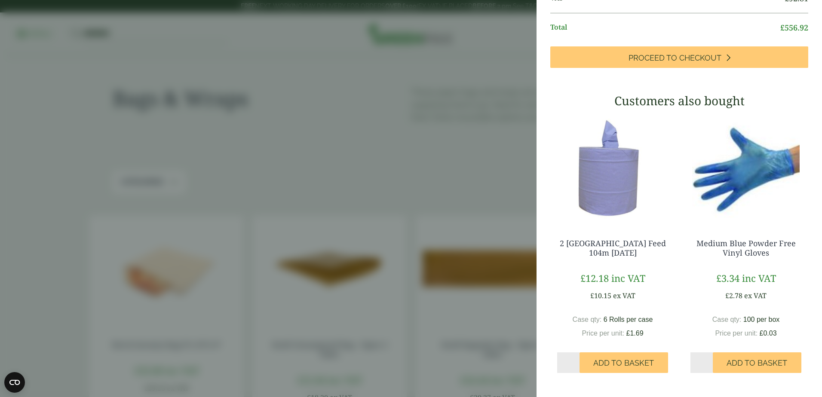
scroll to position [645, 0]
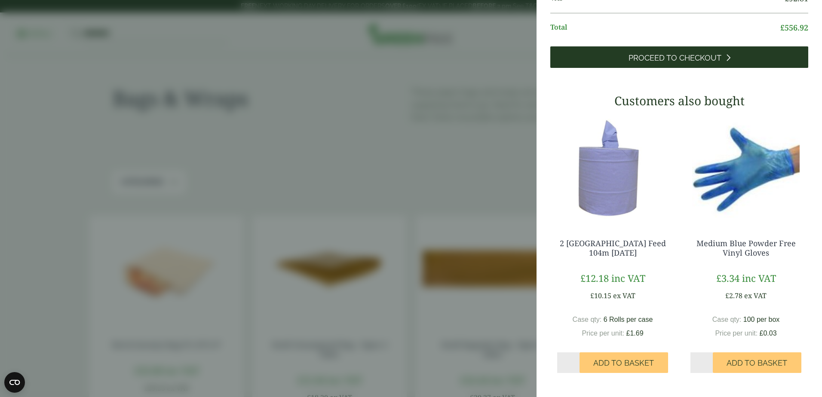
click at [726, 61] on icon at bounding box center [728, 58] width 5 height 8
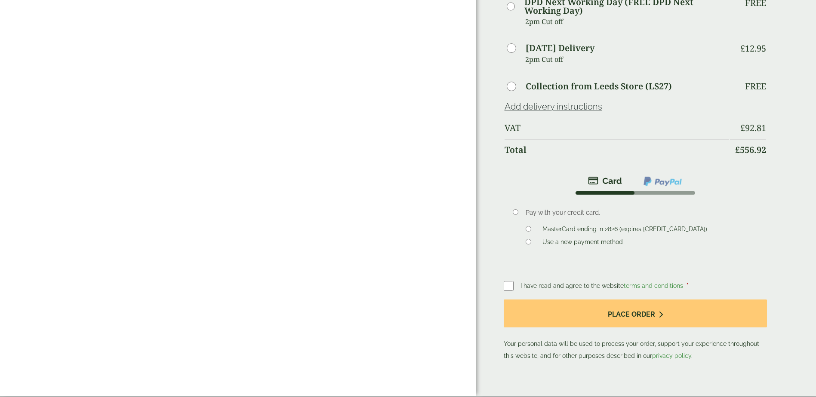
scroll to position [473, 0]
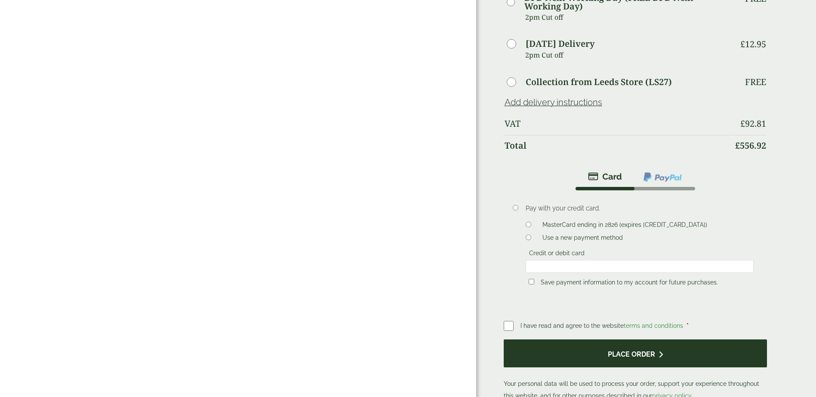
click at [622, 359] on button "Place order" at bounding box center [635, 354] width 264 height 28
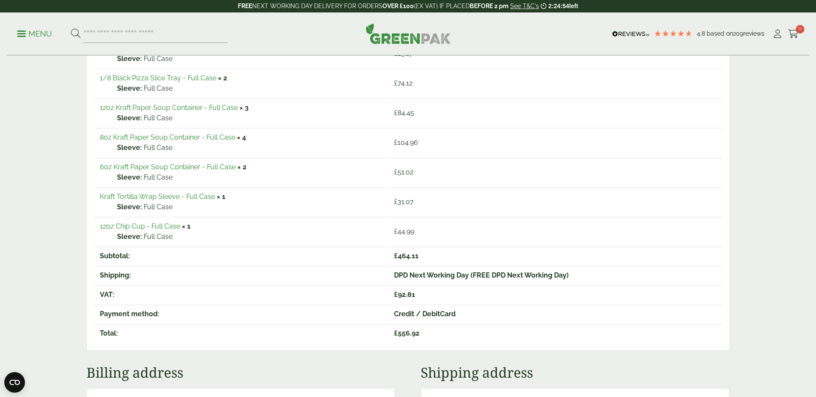
scroll to position [126, 0]
